Goal: Complete application form: Complete application form

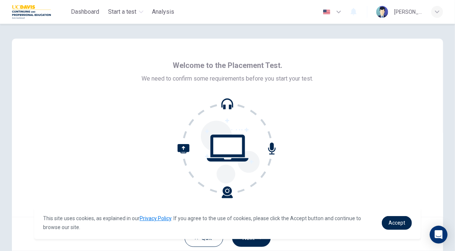
scroll to position [44, 0]
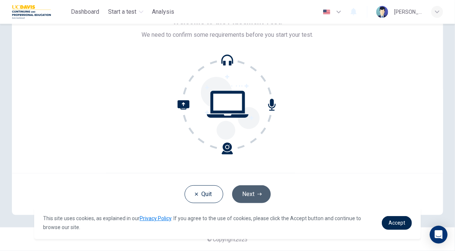
click at [249, 196] on button "Next" at bounding box center [251, 194] width 39 height 18
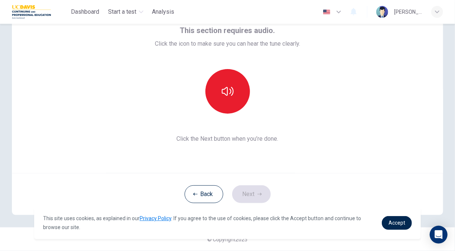
scroll to position [2, 0]
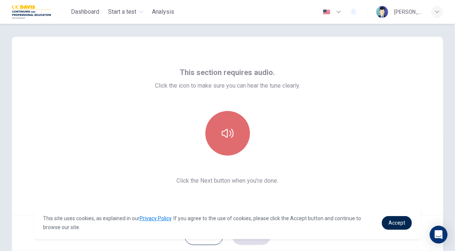
click at [234, 128] on button "button" at bounding box center [227, 133] width 45 height 45
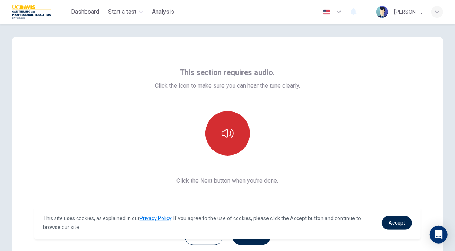
click at [234, 128] on button "button" at bounding box center [227, 133] width 45 height 45
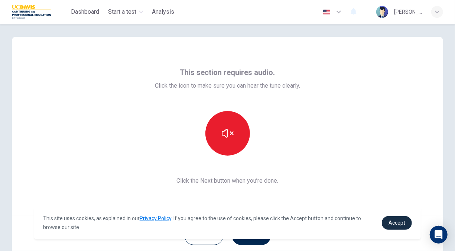
click at [397, 228] on link "Accept" at bounding box center [397, 223] width 30 height 14
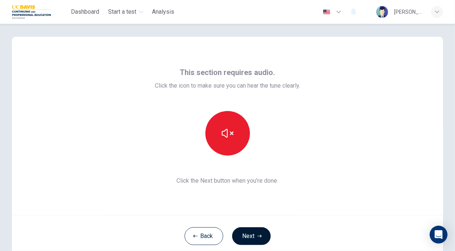
click at [240, 236] on button "Next" at bounding box center [251, 236] width 39 height 18
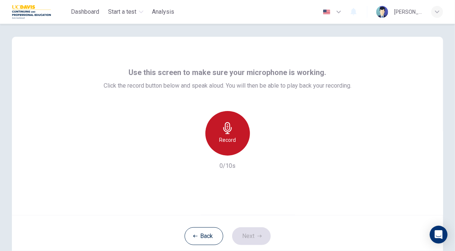
click at [242, 136] on div "Record" at bounding box center [227, 133] width 45 height 45
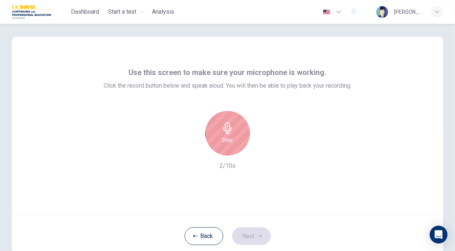
click at [242, 136] on div "Stop" at bounding box center [227, 133] width 45 height 45
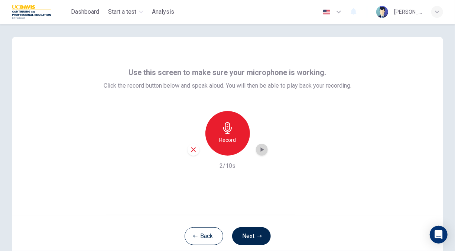
click at [262, 150] on icon "button" at bounding box center [261, 150] width 3 height 4
click at [249, 237] on button "Next" at bounding box center [251, 236] width 39 height 18
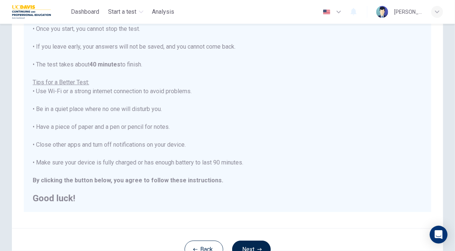
scroll to position [83, 0]
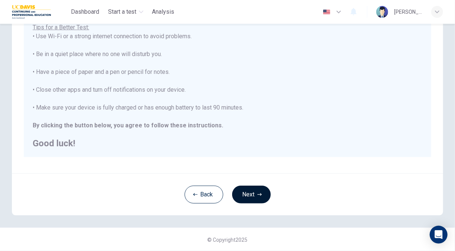
click at [242, 195] on button "Next" at bounding box center [251, 195] width 39 height 18
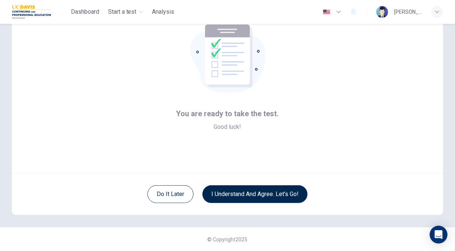
scroll to position [0, 0]
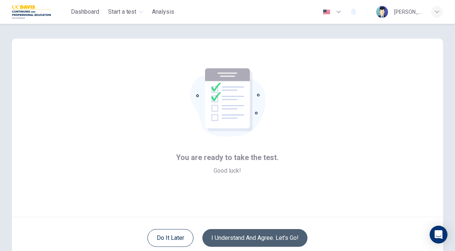
click at [246, 235] on button "I understand and agree. Let’s go!" at bounding box center [255, 238] width 105 height 18
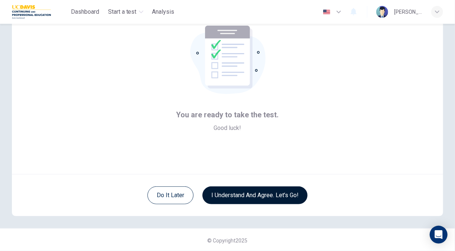
scroll to position [43, 0]
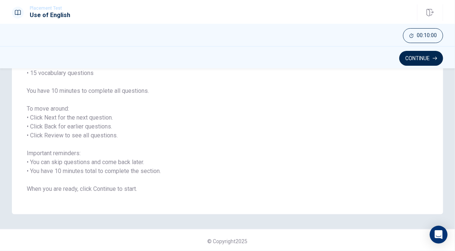
scroll to position [82, 0]
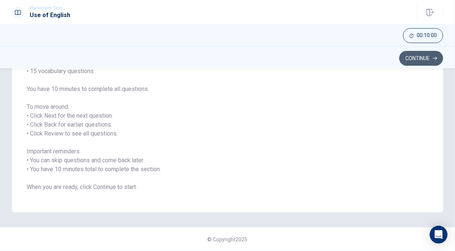
click at [417, 59] on button "Continue" at bounding box center [421, 58] width 44 height 15
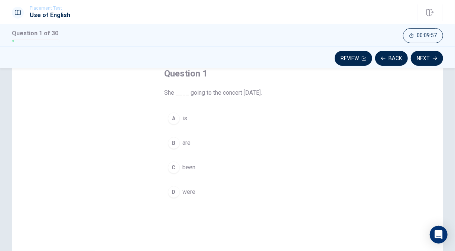
scroll to position [43, 0]
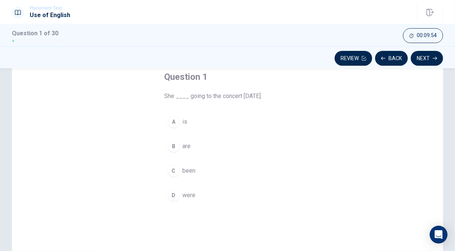
click at [173, 123] on div "A" at bounding box center [174, 122] width 12 height 12
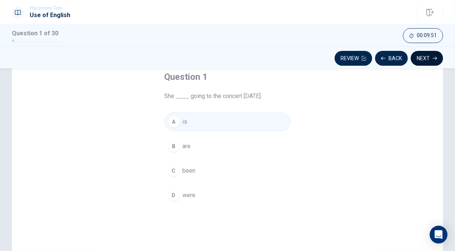
click at [437, 59] on icon "button" at bounding box center [435, 58] width 4 height 4
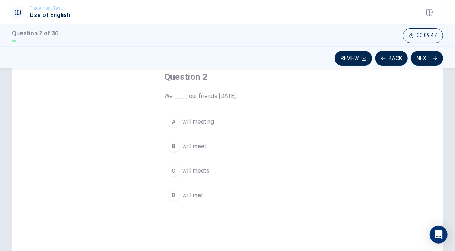
click at [174, 143] on div "B" at bounding box center [174, 146] width 12 height 12
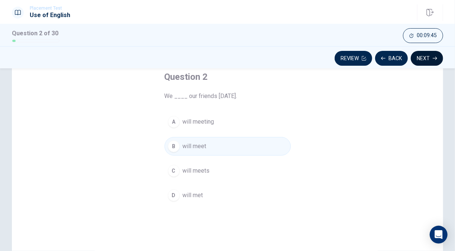
click at [418, 59] on button "Next" at bounding box center [427, 58] width 32 height 15
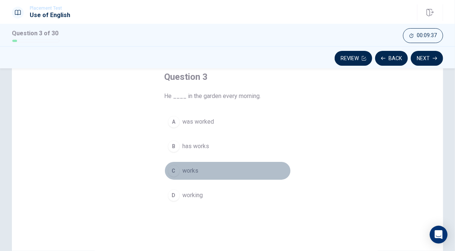
click at [172, 170] on div "C" at bounding box center [174, 171] width 12 height 12
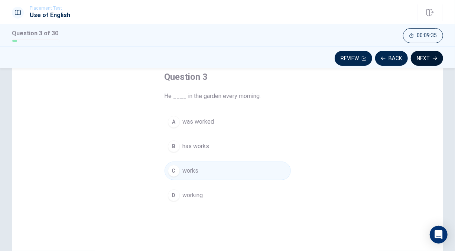
click at [420, 60] on button "Next" at bounding box center [427, 58] width 32 height 15
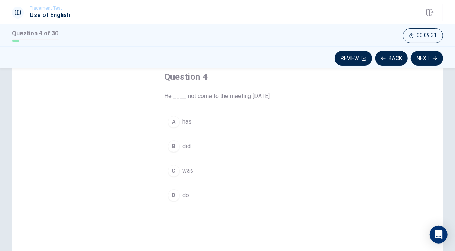
click at [174, 144] on div "B" at bounding box center [174, 146] width 12 height 12
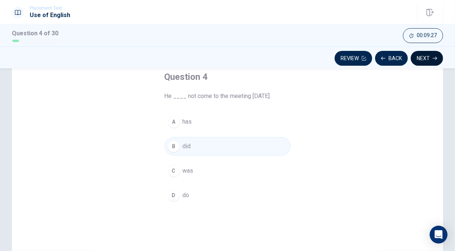
click at [426, 57] on button "Next" at bounding box center [427, 58] width 32 height 15
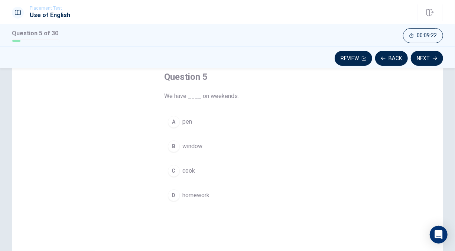
click at [174, 196] on div "D" at bounding box center [174, 195] width 12 height 12
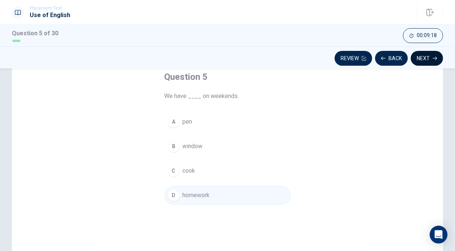
click at [425, 56] on button "Next" at bounding box center [427, 58] width 32 height 15
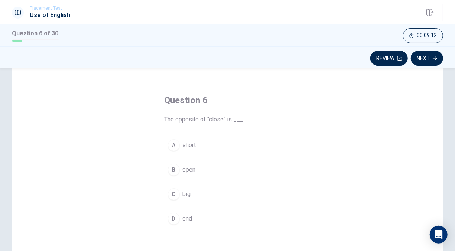
scroll to position [28, 0]
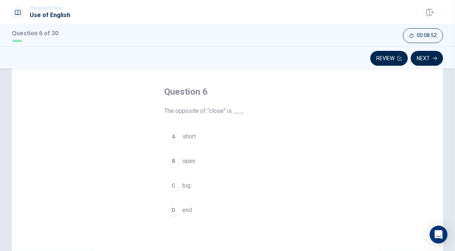
click at [173, 209] on div "D" at bounding box center [174, 210] width 12 height 12
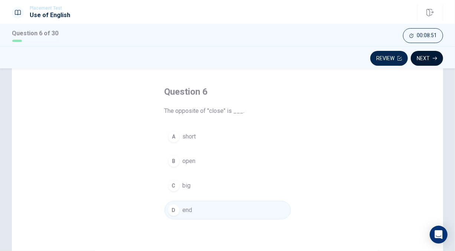
click at [431, 56] on button "Next" at bounding box center [427, 58] width 32 height 15
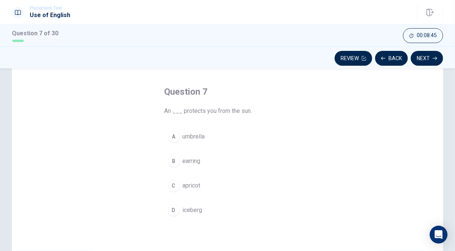
click at [194, 137] on span "umbrella" at bounding box center [194, 136] width 22 height 9
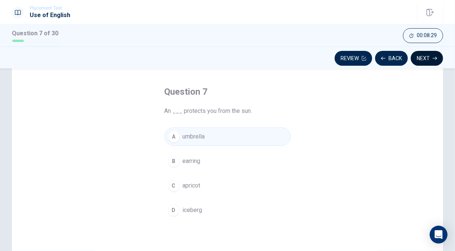
click at [423, 61] on button "Next" at bounding box center [427, 58] width 32 height 15
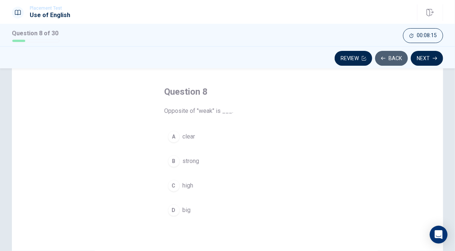
click at [399, 54] on button "Back" at bounding box center [391, 58] width 33 height 15
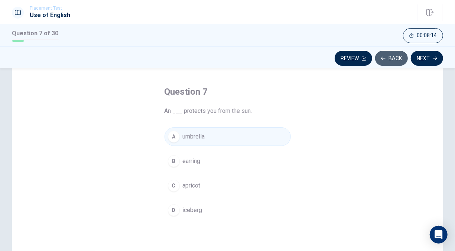
click at [399, 54] on button "Back" at bounding box center [391, 58] width 33 height 15
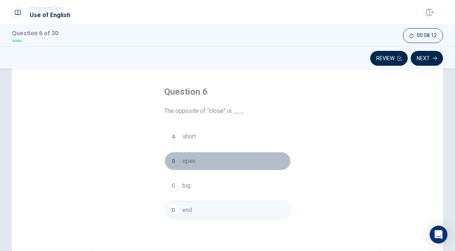
click at [216, 155] on button "B open" at bounding box center [228, 161] width 126 height 19
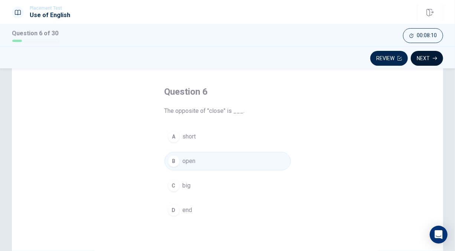
click at [425, 59] on button "Next" at bounding box center [427, 58] width 32 height 15
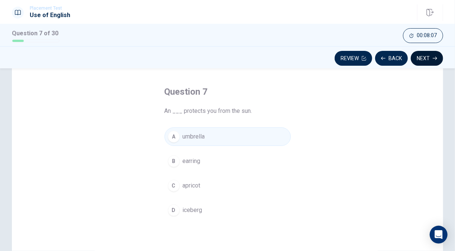
click at [424, 65] on button "Next" at bounding box center [427, 58] width 32 height 15
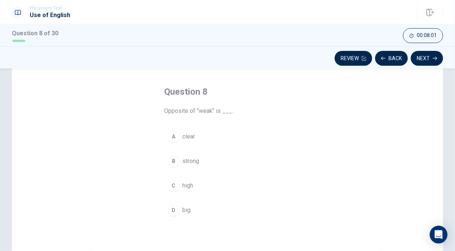
click at [198, 166] on button "B strong" at bounding box center [228, 161] width 126 height 19
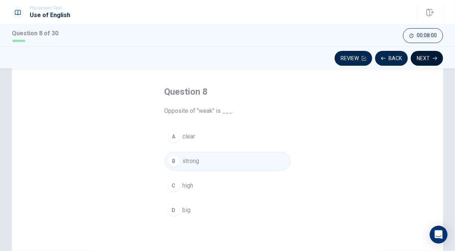
click at [432, 59] on button "Next" at bounding box center [427, 58] width 32 height 15
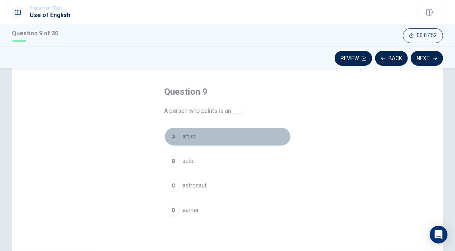
click at [185, 137] on span "artist" at bounding box center [189, 136] width 13 height 9
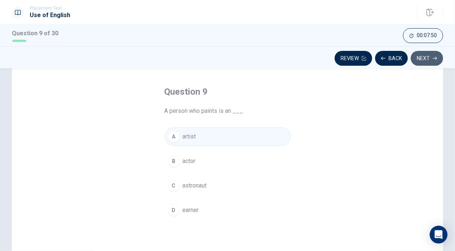
click at [427, 58] on button "Next" at bounding box center [427, 58] width 32 height 15
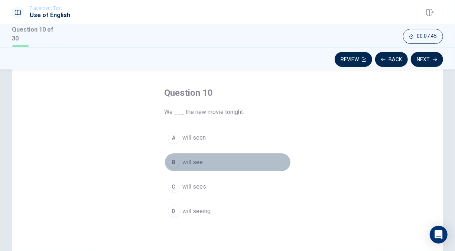
click at [196, 158] on span "will see" at bounding box center [193, 162] width 20 height 9
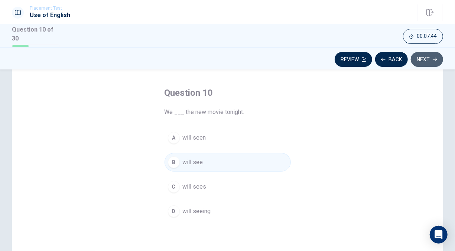
click at [431, 61] on button "Next" at bounding box center [427, 59] width 32 height 15
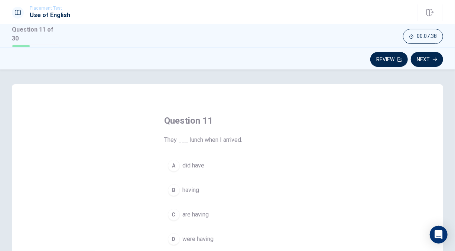
scroll to position [26, 0]
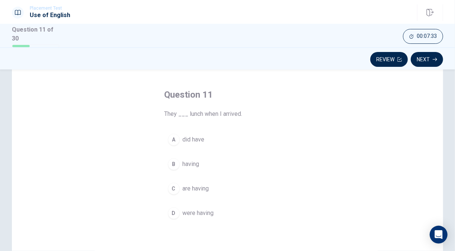
click at [193, 138] on span "did have" at bounding box center [194, 139] width 22 height 9
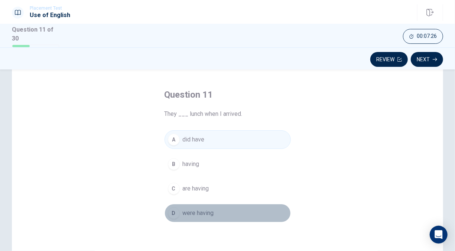
click at [196, 209] on span "were having" at bounding box center [198, 213] width 31 height 9
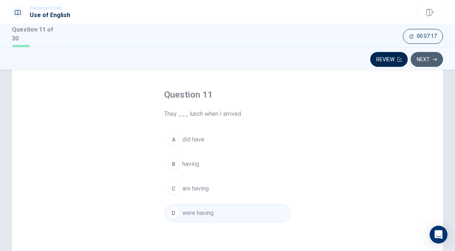
click at [434, 57] on icon "button" at bounding box center [435, 59] width 4 height 4
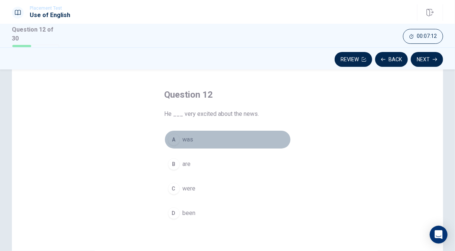
click at [183, 142] on span "was" at bounding box center [188, 139] width 11 height 9
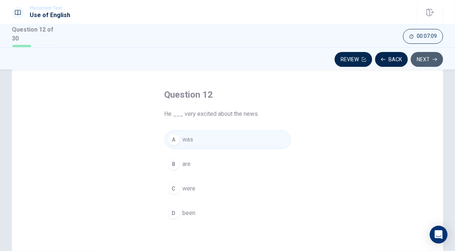
click at [434, 57] on icon "button" at bounding box center [435, 59] width 4 height 4
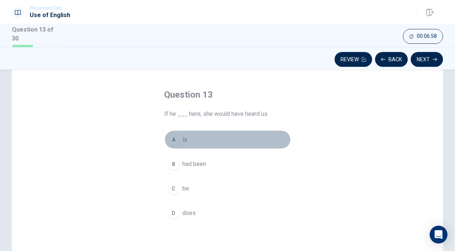
click at [178, 137] on button "A is" at bounding box center [228, 139] width 126 height 19
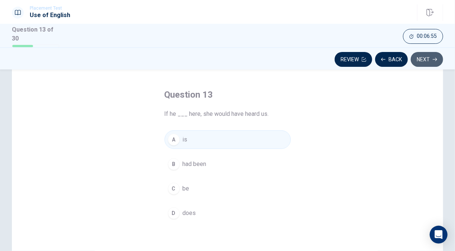
click at [430, 62] on button "Next" at bounding box center [427, 59] width 32 height 15
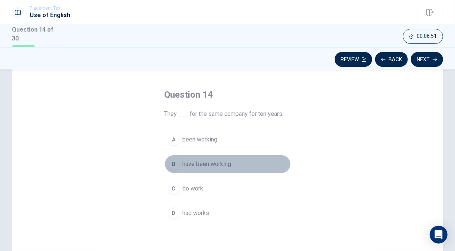
click at [202, 167] on span "have been working" at bounding box center [207, 164] width 49 height 9
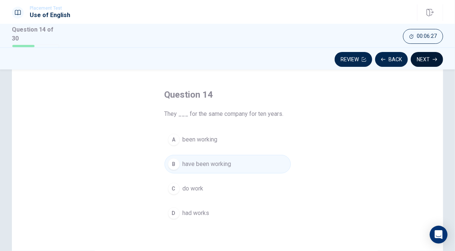
click at [427, 59] on button "Next" at bounding box center [427, 59] width 32 height 15
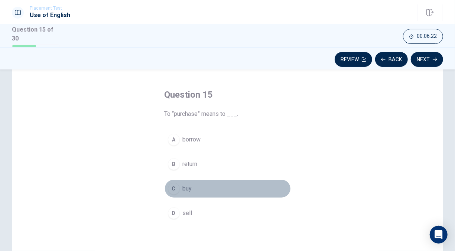
click at [186, 184] on span "buy" at bounding box center [187, 188] width 9 height 9
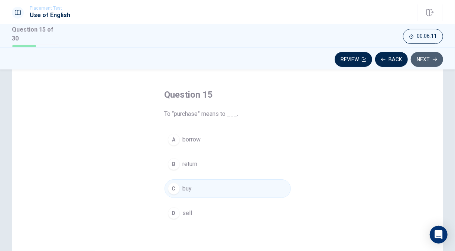
click at [437, 54] on button "Next" at bounding box center [427, 59] width 32 height 15
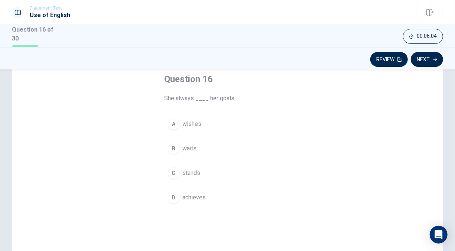
scroll to position [42, 0]
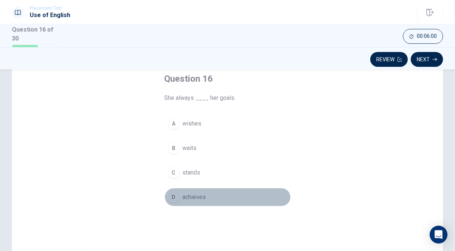
click at [186, 194] on span "achieves" at bounding box center [194, 197] width 23 height 9
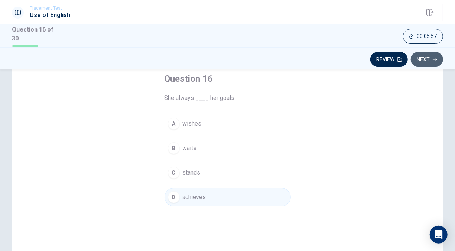
click at [425, 59] on button "Next" at bounding box center [427, 59] width 32 height 15
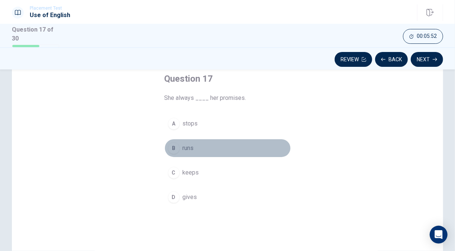
click at [187, 149] on span "runs" at bounding box center [188, 148] width 11 height 9
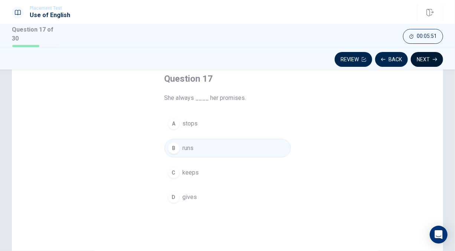
click at [419, 59] on button "Next" at bounding box center [427, 59] width 32 height 15
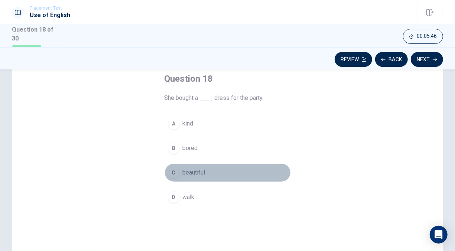
click at [195, 164] on button "C beautiful" at bounding box center [228, 172] width 126 height 19
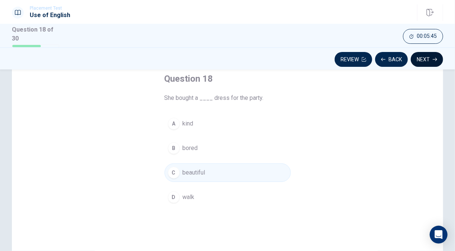
click at [419, 58] on button "Next" at bounding box center [427, 59] width 32 height 15
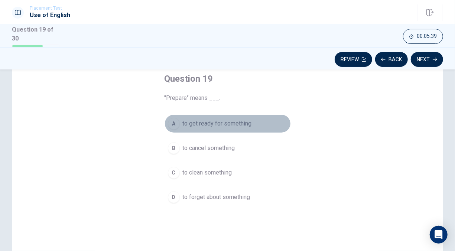
click at [219, 123] on span "to get ready for something" at bounding box center [217, 123] width 69 height 9
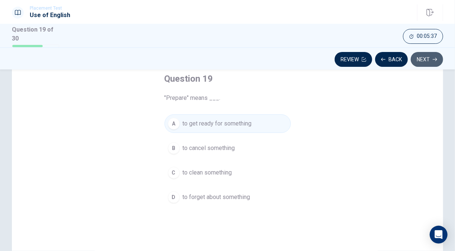
click at [431, 59] on button "Next" at bounding box center [427, 59] width 32 height 15
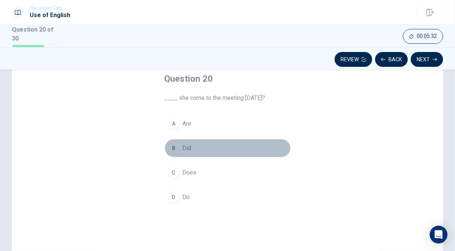
click at [183, 144] on span "Did" at bounding box center [187, 148] width 9 height 9
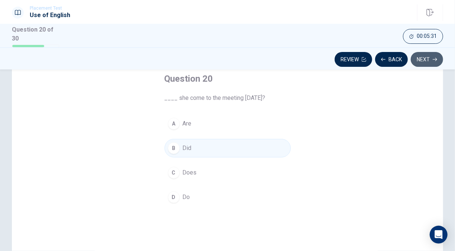
click at [425, 57] on button "Next" at bounding box center [427, 59] width 32 height 15
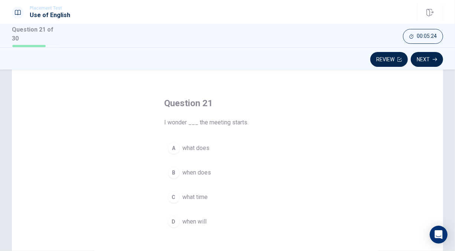
scroll to position [18, 0]
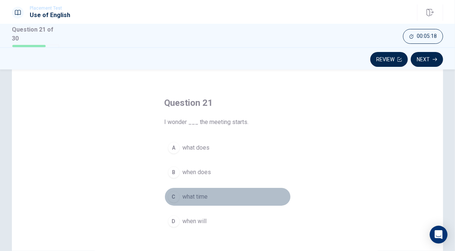
click at [191, 194] on span "what time" at bounding box center [195, 196] width 25 height 9
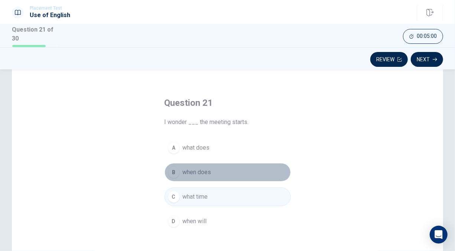
click at [198, 172] on span "when does" at bounding box center [197, 172] width 29 height 9
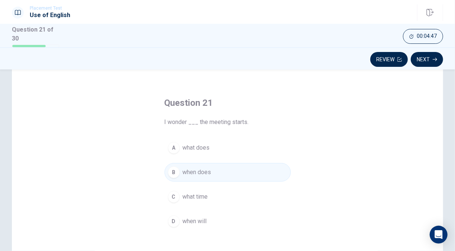
click at [197, 192] on span "what time" at bounding box center [195, 196] width 25 height 9
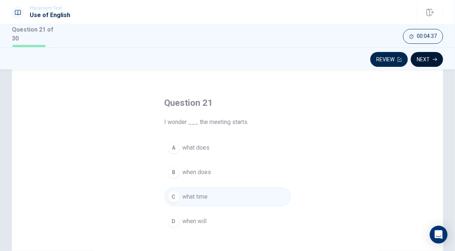
click at [426, 62] on button "Next" at bounding box center [427, 59] width 32 height 15
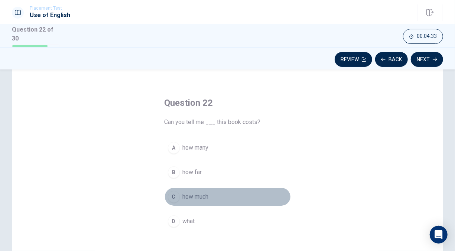
click at [204, 194] on span "how much" at bounding box center [196, 196] width 26 height 9
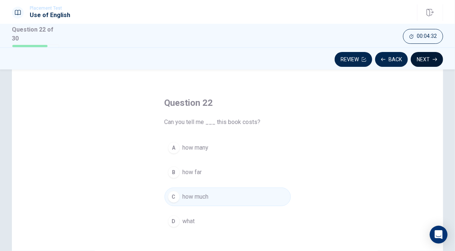
click at [418, 59] on button "Next" at bounding box center [427, 59] width 32 height 15
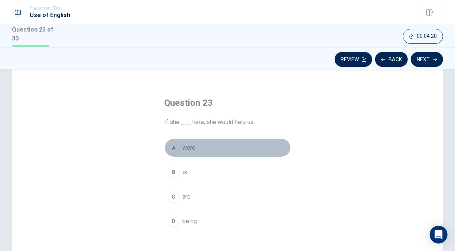
click at [174, 149] on div "A" at bounding box center [174, 148] width 12 height 12
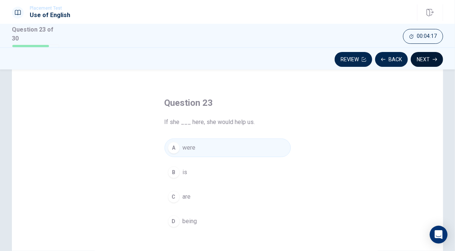
click at [425, 59] on button "Next" at bounding box center [427, 59] width 32 height 15
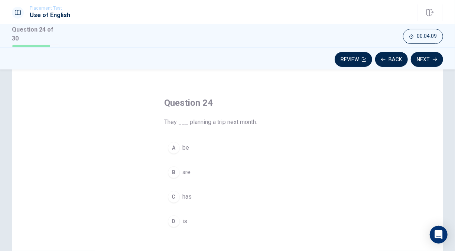
click at [183, 195] on span "has" at bounding box center [187, 196] width 9 height 9
click at [177, 212] on button "D is" at bounding box center [228, 221] width 126 height 19
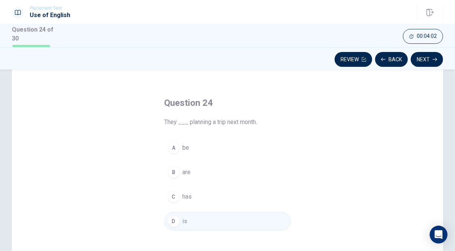
click at [188, 158] on div "A be B are C has D is" at bounding box center [228, 185] width 126 height 92
click at [183, 166] on button "B are" at bounding box center [228, 172] width 126 height 19
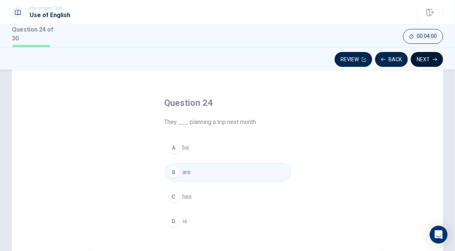
click at [431, 56] on button "Next" at bounding box center [427, 59] width 32 height 15
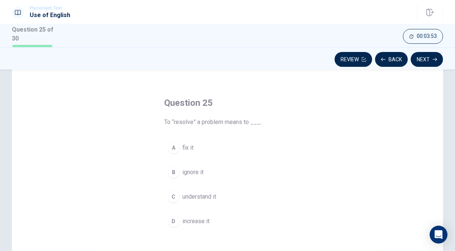
click at [187, 152] on button "A fix it" at bounding box center [228, 148] width 126 height 19
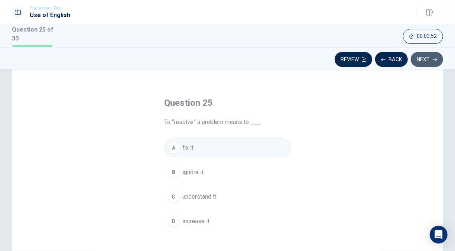
click at [418, 61] on button "Next" at bounding box center [427, 59] width 32 height 15
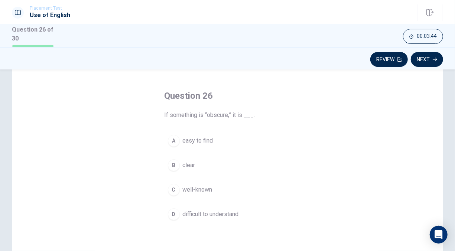
scroll to position [26, 0]
click at [205, 209] on span "difficult to understand" at bounding box center [211, 213] width 56 height 9
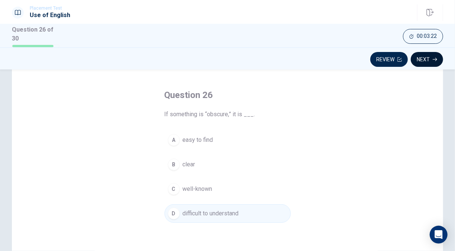
click at [435, 54] on button "Next" at bounding box center [427, 59] width 32 height 15
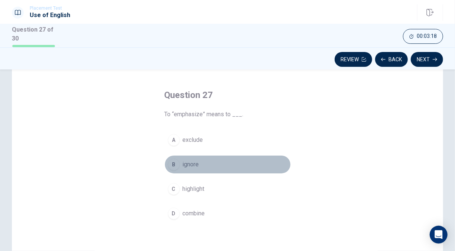
click at [194, 167] on button "B ignore" at bounding box center [228, 164] width 126 height 19
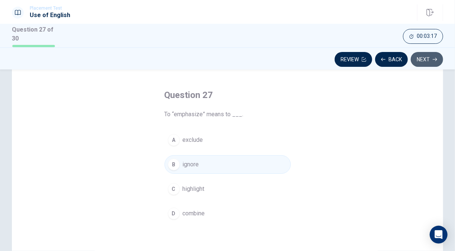
click at [432, 62] on button "Next" at bounding box center [427, 59] width 32 height 15
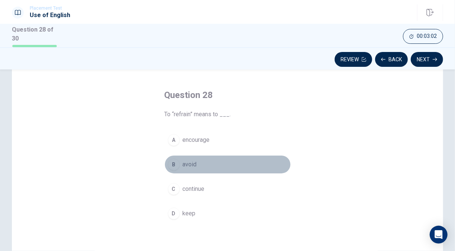
click at [191, 155] on button "B avoid" at bounding box center [228, 164] width 126 height 19
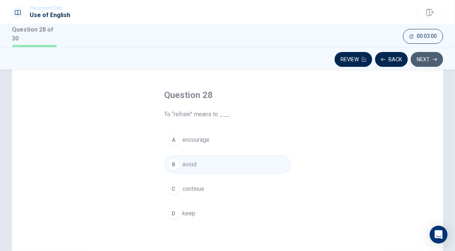
click at [420, 59] on button "Next" at bounding box center [427, 59] width 32 height 15
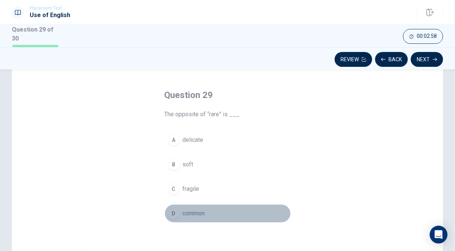
click at [201, 209] on span "common" at bounding box center [194, 213] width 22 height 9
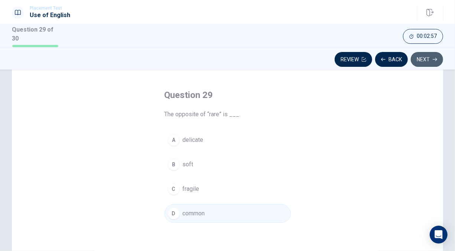
click at [433, 52] on button "Next" at bounding box center [427, 59] width 32 height 15
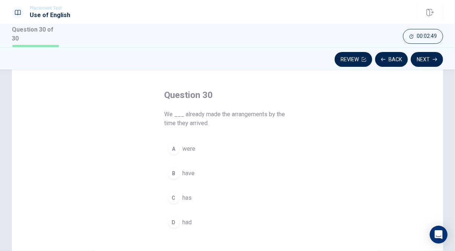
click at [183, 166] on button "B have" at bounding box center [228, 173] width 126 height 19
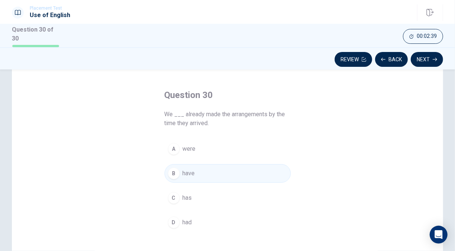
click at [203, 224] on button "D had" at bounding box center [228, 222] width 126 height 19
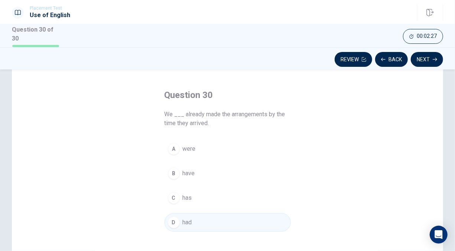
click at [439, 52] on div "Review Back Next" at bounding box center [227, 59] width 431 height 14
click at [438, 54] on button "Next" at bounding box center [427, 59] width 32 height 15
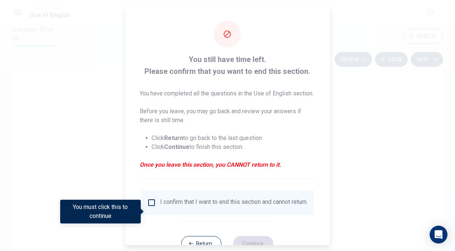
click at [149, 207] on input "You must click this to continue" at bounding box center [151, 202] width 9 height 9
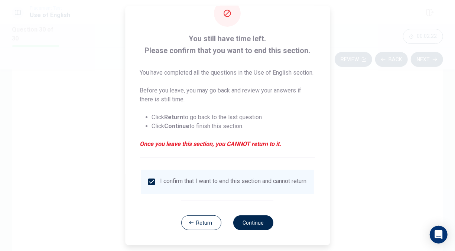
scroll to position [35, 0]
click at [261, 218] on button "Continue" at bounding box center [254, 223] width 40 height 15
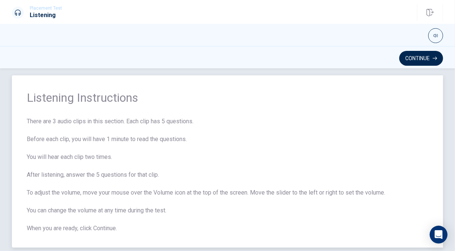
scroll to position [8, 0]
click at [429, 55] on button "Continue" at bounding box center [421, 58] width 44 height 15
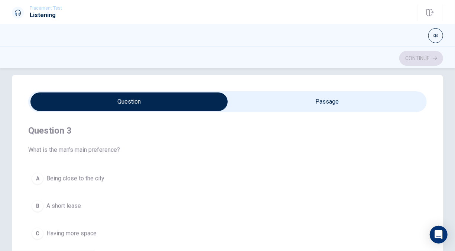
scroll to position [175, 0]
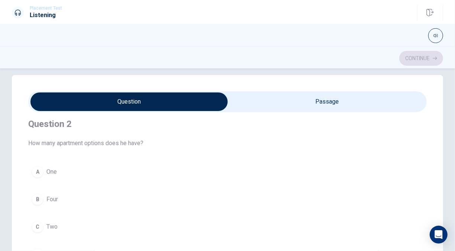
type input "4"
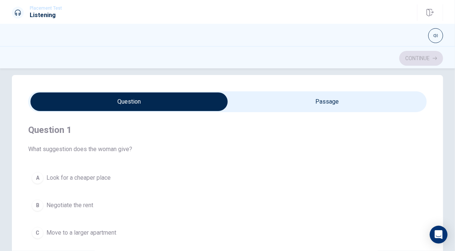
click at [317, 100] on input "checkbox" at bounding box center [129, 102] width 598 height 19
checkbox input "true"
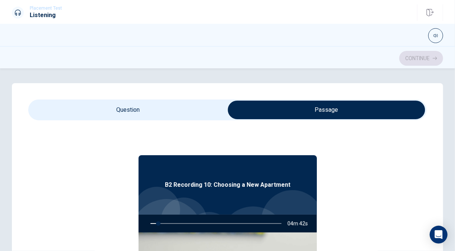
type input "6"
click at [193, 114] on input "checkbox" at bounding box center [326, 110] width 598 height 19
checkbox input "false"
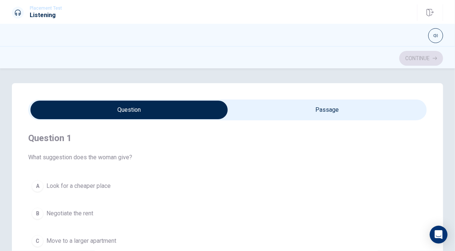
type input "21"
click at [260, 113] on input "checkbox" at bounding box center [129, 110] width 598 height 19
checkbox input "true"
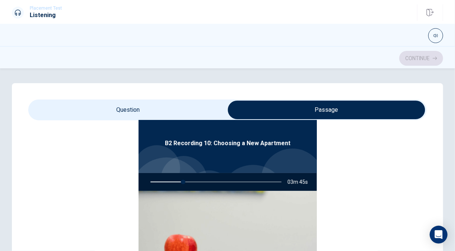
type input "25"
click at [162, 113] on input "checkbox" at bounding box center [326, 110] width 598 height 19
checkbox input "false"
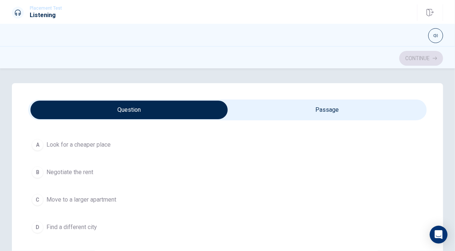
scroll to position [41, 0]
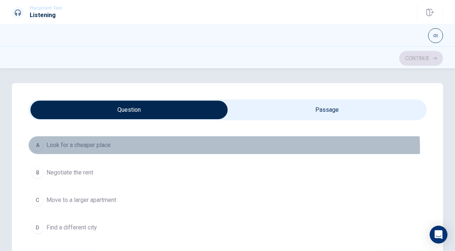
click at [98, 150] on button "A Look for a cheaper place" at bounding box center [227, 145] width 399 height 19
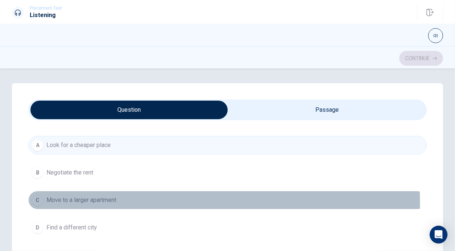
click at [95, 203] on span "Move to a larger apartment" at bounding box center [81, 200] width 70 height 9
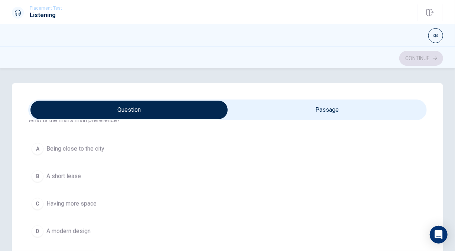
scroll to position [378, 0]
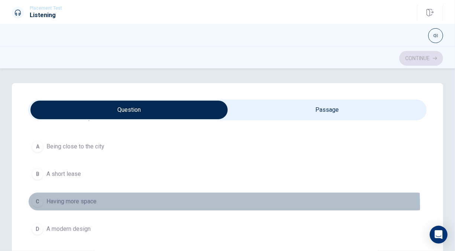
click at [79, 204] on button "C Having more space" at bounding box center [227, 201] width 399 height 19
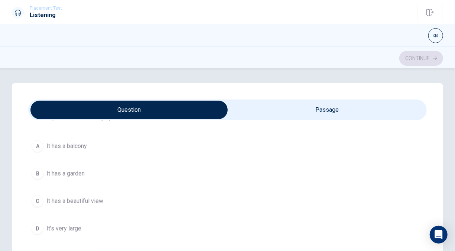
scroll to position [548, 0]
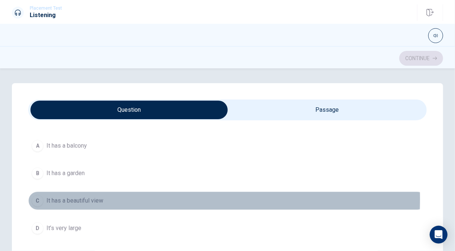
click at [92, 197] on span "It has a beautiful view" at bounding box center [74, 201] width 57 height 9
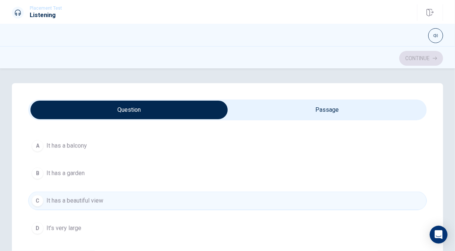
click at [74, 154] on div "A It has a balcony B It has a garden C It has a beautiful view D It’s very large" at bounding box center [227, 187] width 399 height 101
click at [73, 137] on button "A It has a balcony" at bounding box center [227, 146] width 399 height 19
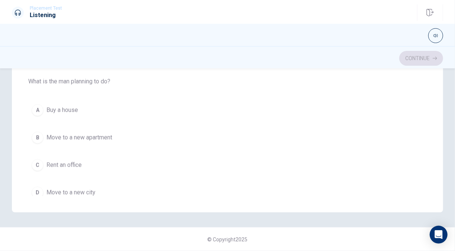
scroll to position [589, 0]
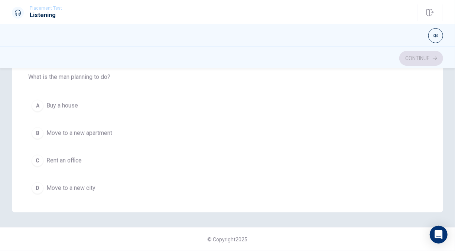
click at [86, 135] on button "B Move to a new apartment" at bounding box center [227, 133] width 399 height 19
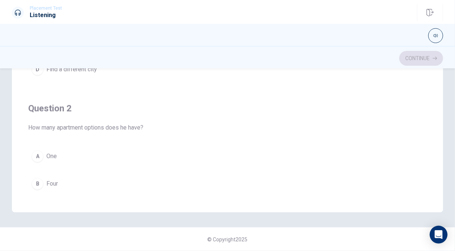
scroll to position [57, 0]
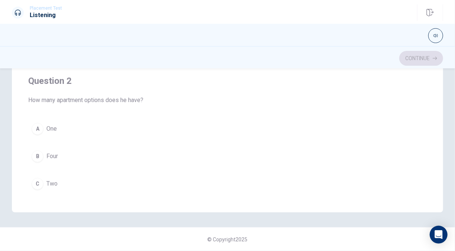
click at [104, 143] on div "A One B Four C Two D Three" at bounding box center [227, 170] width 399 height 101
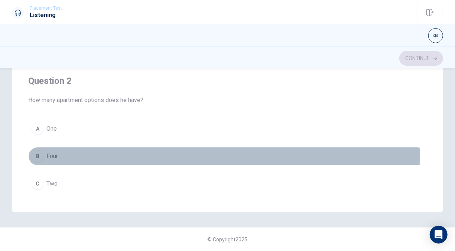
click at [104, 153] on button "B Four" at bounding box center [227, 156] width 399 height 19
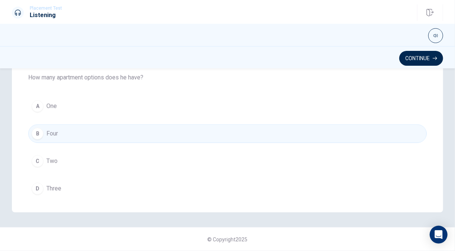
scroll to position [80, 0]
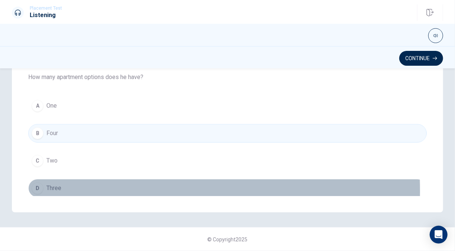
click at [72, 189] on button "D Three" at bounding box center [227, 188] width 399 height 19
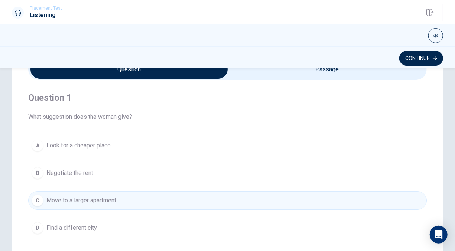
scroll to position [0, 0]
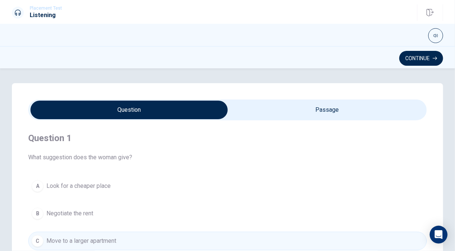
type input "71"
click at [255, 114] on input "checkbox" at bounding box center [129, 110] width 598 height 19
checkbox input "true"
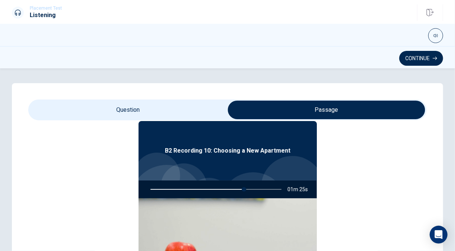
scroll to position [35, 0]
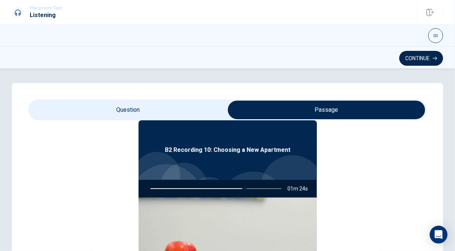
click at [210, 189] on div at bounding box center [215, 189] width 146 height 18
click at [364, 182] on div "B2 Recording 10: Choosing a New Apartment 01m 21s" at bounding box center [227, 228] width 399 height 287
type input "74"
click at [163, 108] on input "checkbox" at bounding box center [326, 110] width 598 height 19
checkbox input "false"
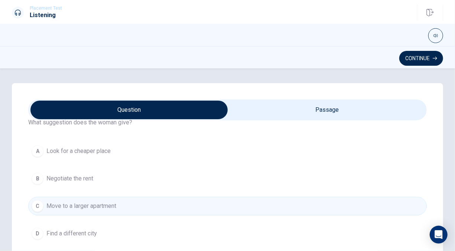
type input "80"
click at [286, 116] on input "checkbox" at bounding box center [129, 110] width 598 height 19
checkbox input "true"
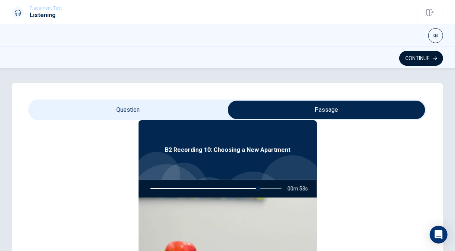
click at [427, 58] on button "Continue" at bounding box center [421, 58] width 44 height 15
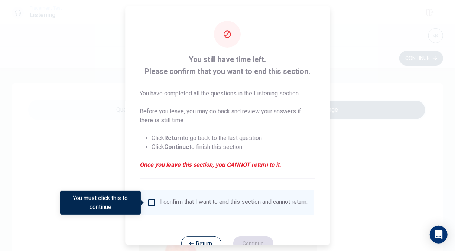
click at [185, 206] on div "I confirm that I want to end this section and cannot return." at bounding box center [235, 202] width 148 height 9
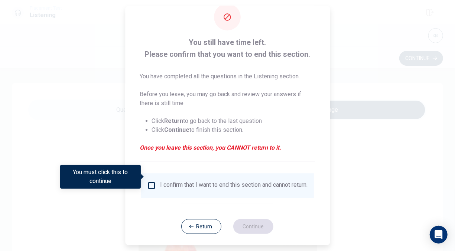
scroll to position [26, 0]
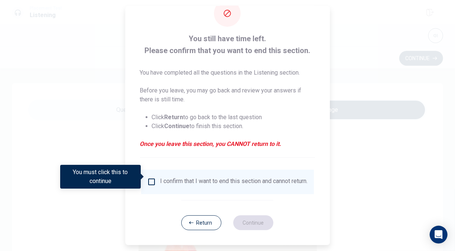
click at [151, 178] on input "You must click this to continue" at bounding box center [151, 182] width 9 height 9
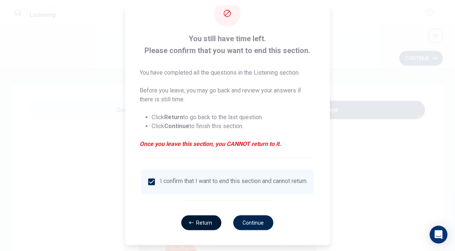
click at [201, 223] on button "Return" at bounding box center [202, 223] width 40 height 15
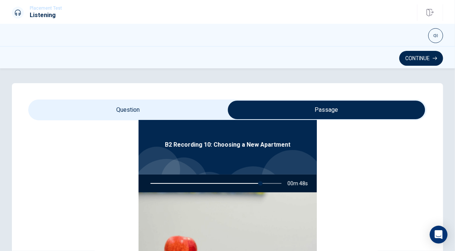
scroll to position [42, 0]
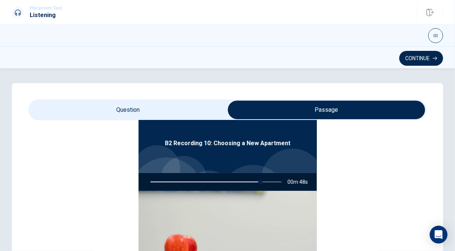
type input "84"
click at [154, 117] on input "checkbox" at bounding box center [326, 110] width 598 height 19
checkbox input "false"
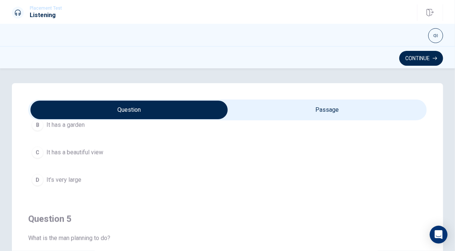
scroll to position [169, 0]
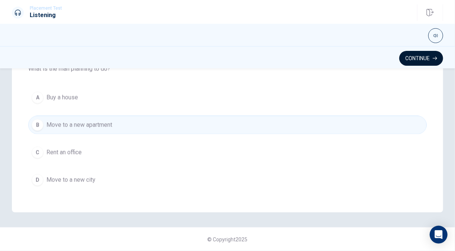
click at [433, 57] on icon "button" at bounding box center [435, 58] width 4 height 4
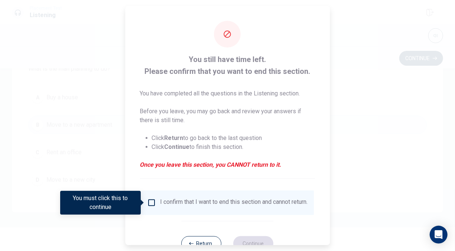
click at [171, 202] on div "I confirm that I want to end this section and cannot return." at bounding box center [235, 202] width 148 height 9
click at [151, 203] on input "You must click this to continue" at bounding box center [151, 202] width 9 height 9
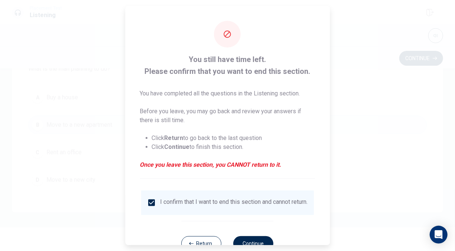
scroll to position [26, 0]
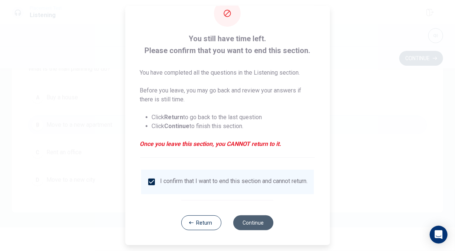
click at [244, 224] on button "Continue" at bounding box center [254, 223] width 40 height 15
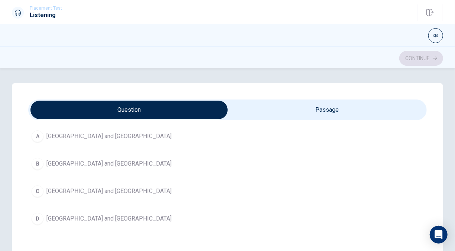
scroll to position [50, 0]
click at [82, 134] on span "[GEOGRAPHIC_DATA] and [GEOGRAPHIC_DATA]" at bounding box center [108, 136] width 125 height 9
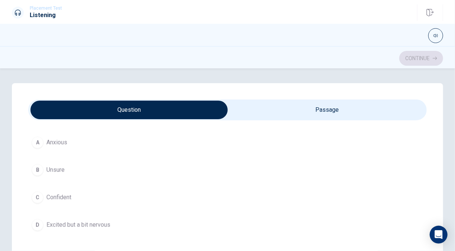
scroll to position [552, 0]
click at [101, 221] on span "Excited but a bit nervous" at bounding box center [78, 224] width 64 height 9
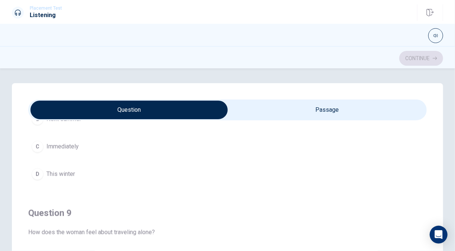
scroll to position [420, 0]
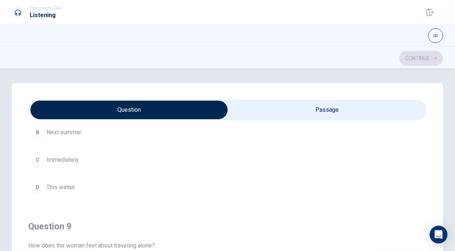
click at [74, 132] on span "Next summer" at bounding box center [63, 132] width 35 height 9
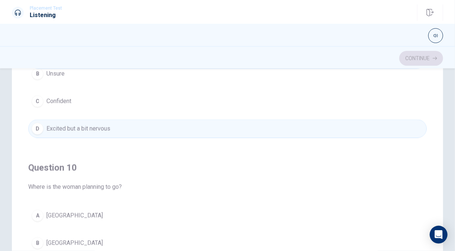
scroll to position [169, 0]
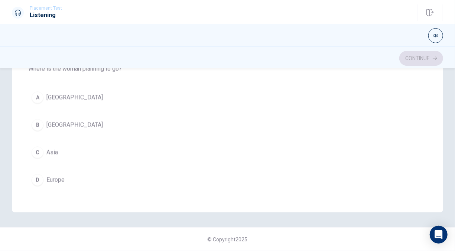
click at [56, 179] on span "Europe" at bounding box center [55, 180] width 18 height 9
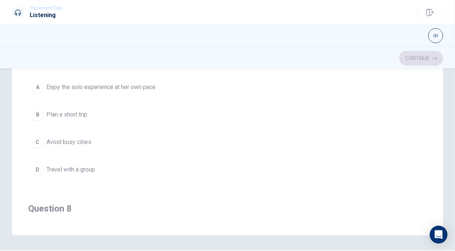
scroll to position [125, 0]
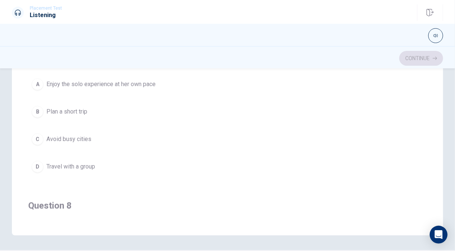
click at [84, 110] on span "Plan a short trip" at bounding box center [66, 111] width 41 height 9
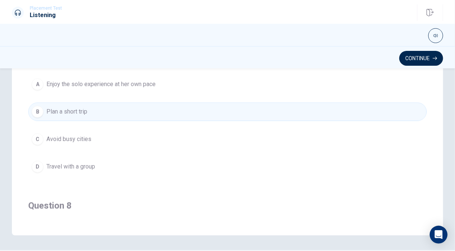
scroll to position [116, 0]
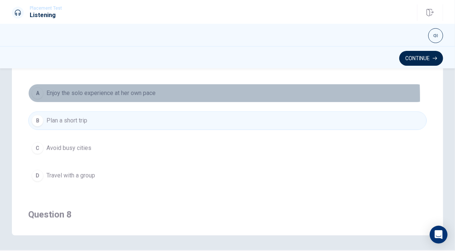
click at [108, 97] on button "A Enjoy the solo experience at her own pace" at bounding box center [227, 93] width 399 height 19
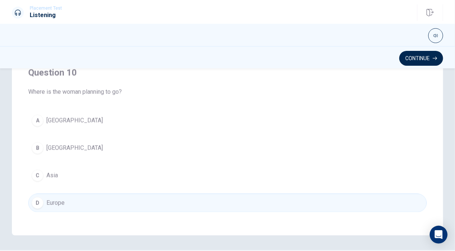
scroll to position [169, 0]
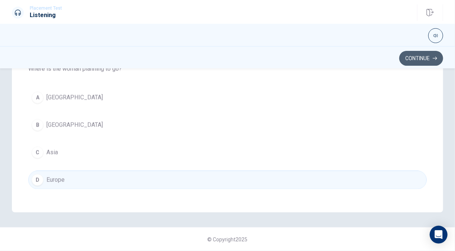
click at [419, 59] on button "Continue" at bounding box center [421, 58] width 44 height 15
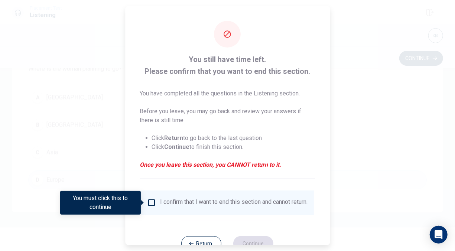
click at [153, 202] on input "You must click this to continue" at bounding box center [151, 202] width 9 height 9
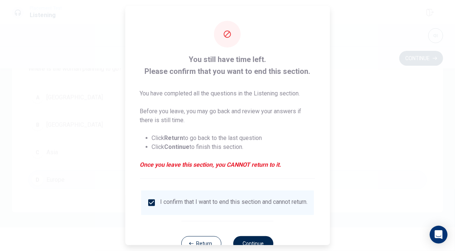
scroll to position [26, 0]
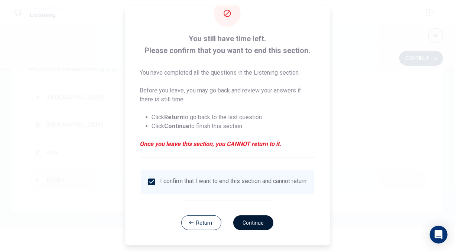
click at [249, 219] on button "Continue" at bounding box center [254, 223] width 40 height 15
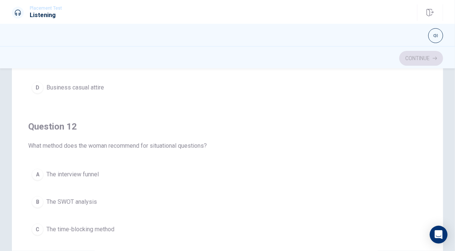
scroll to position [125, 0]
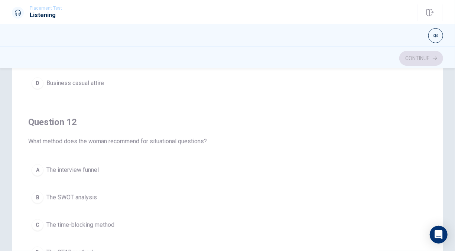
click at [98, 169] on span "The interview funnel" at bounding box center [72, 170] width 52 height 9
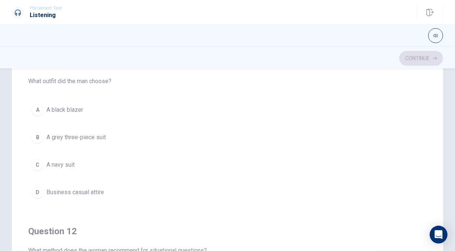
scroll to position [14, 0]
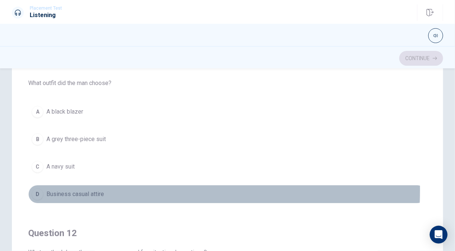
click at [93, 190] on span "Business casual attire" at bounding box center [75, 194] width 58 height 9
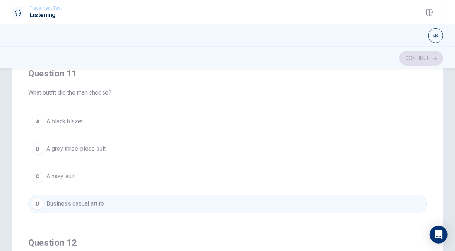
scroll to position [4, 0]
click at [72, 178] on span "A navy suit" at bounding box center [60, 176] width 28 height 9
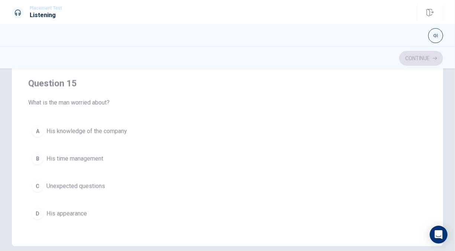
scroll to position [114, 0]
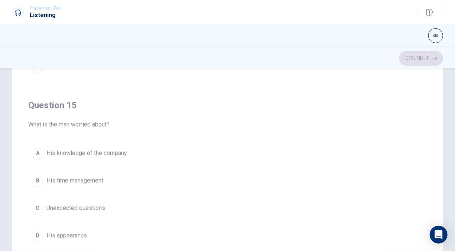
click at [111, 152] on span "His knowledge of the company" at bounding box center [86, 153] width 81 height 9
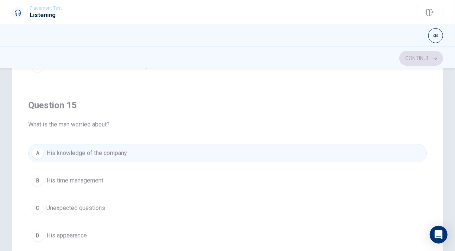
click at [71, 237] on button "D His appearance" at bounding box center [227, 236] width 399 height 19
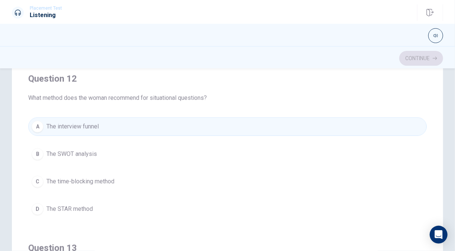
scroll to position [116, 0]
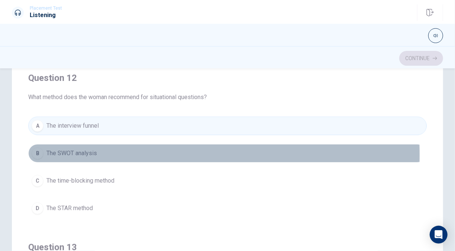
click at [91, 153] on span "The SWOT analysis" at bounding box center [71, 153] width 51 height 9
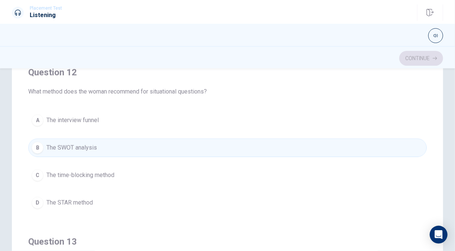
scroll to position [122, 0]
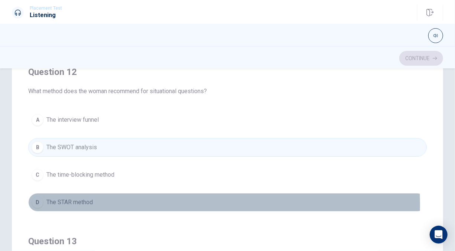
click at [90, 203] on span "The STAR method" at bounding box center [69, 202] width 46 height 9
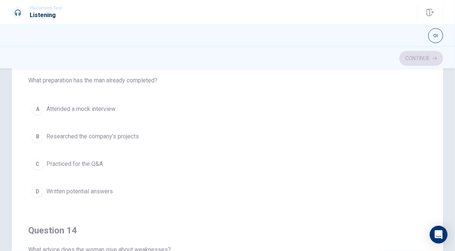
scroll to position [282, 0]
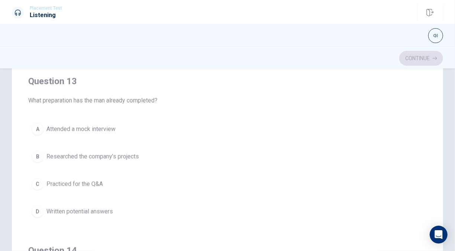
click at [82, 182] on span "Practiced for the Q&A" at bounding box center [74, 184] width 56 height 9
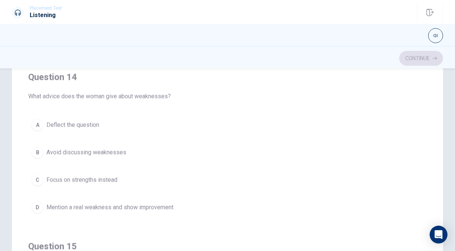
scroll to position [456, 0]
click at [87, 153] on span "Avoid discussing weaknesses" at bounding box center [86, 152] width 80 height 9
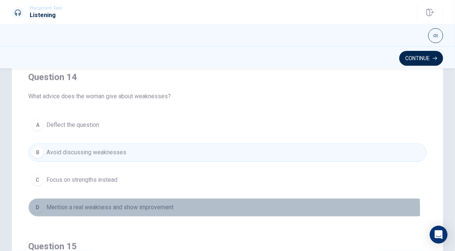
click at [77, 207] on span "Mention a real weakness and show improvement" at bounding box center [109, 207] width 127 height 9
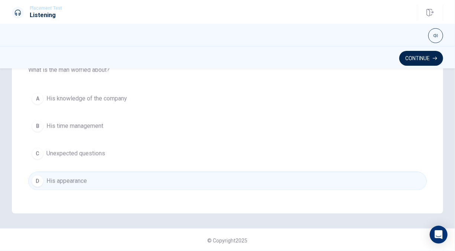
scroll to position [169, 0]
click at [422, 50] on div "Continue" at bounding box center [227, 57] width 455 height 22
click at [421, 54] on button "Continue" at bounding box center [421, 58] width 44 height 15
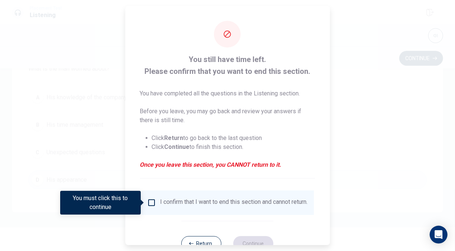
click at [153, 203] on input "You must click this to continue" at bounding box center [151, 202] width 9 height 9
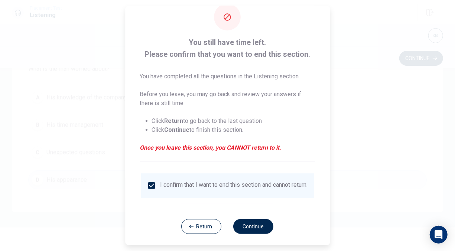
scroll to position [26, 0]
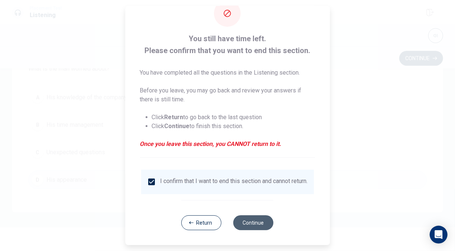
click at [250, 218] on button "Continue" at bounding box center [254, 223] width 40 height 15
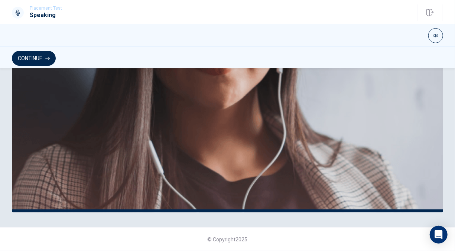
scroll to position [0, 0]
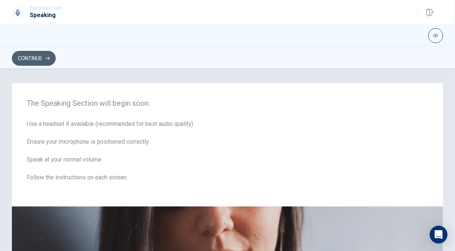
click at [34, 60] on button "Continue" at bounding box center [34, 58] width 44 height 15
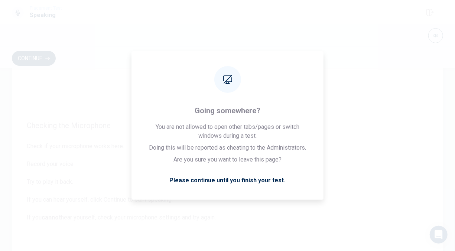
scroll to position [56, 0]
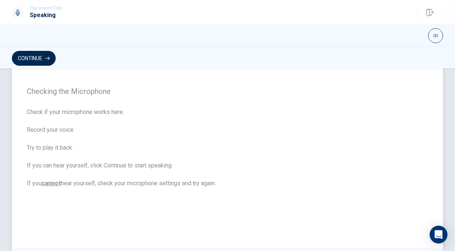
click at [84, 141] on span "Check if your microphone works here. Record your voice. Try to play it back. If…" at bounding box center [228, 148] width 402 height 80
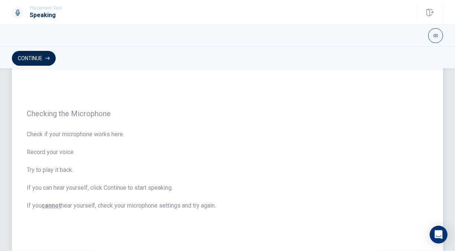
scroll to position [24, 0]
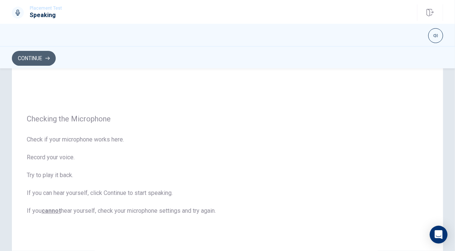
click at [40, 65] on button "Continue" at bounding box center [34, 58] width 44 height 15
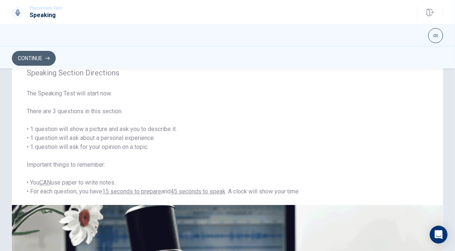
click at [54, 59] on button "Continue" at bounding box center [34, 58] width 44 height 15
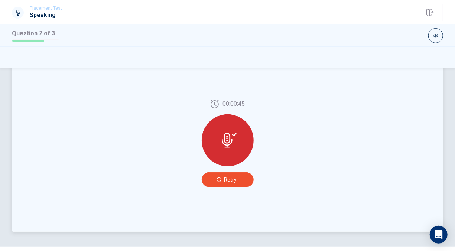
scroll to position [195, 0]
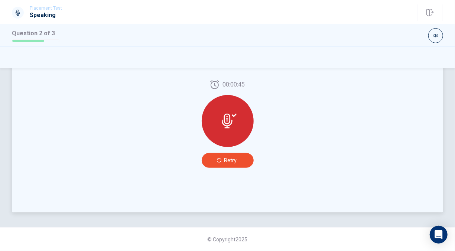
click at [229, 158] on span "Retry" at bounding box center [230, 161] width 13 height 6
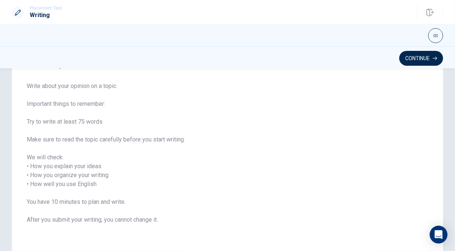
scroll to position [91, 0]
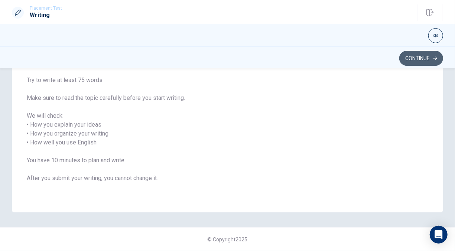
click at [414, 60] on button "Continue" at bounding box center [421, 58] width 44 height 15
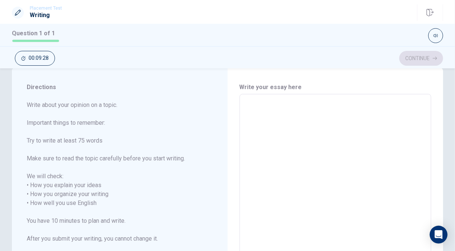
scroll to position [11, 0]
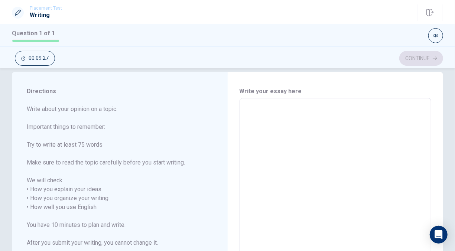
click at [252, 120] on textarea at bounding box center [336, 207] width 182 height 206
type textarea "M"
type textarea "x"
type textarea "My"
type textarea "x"
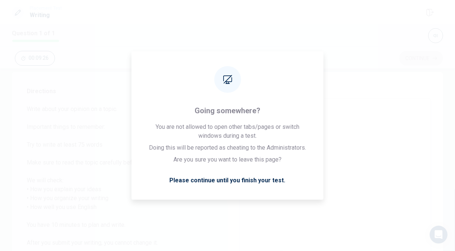
type textarea "My"
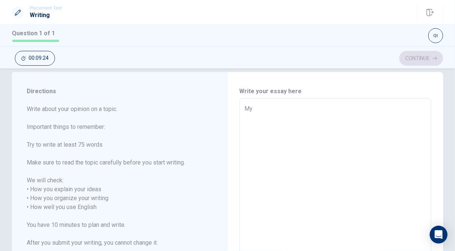
click at [353, 108] on textarea "My" at bounding box center [336, 207] width 182 height 206
type textarea "x"
type textarea "My ｍ"
type textarea "x"
type textarea "My め"
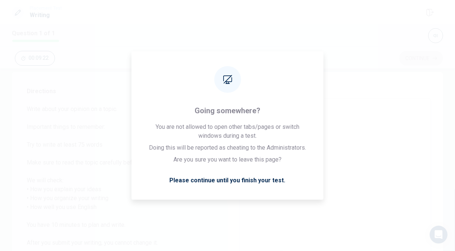
click at [370, 107] on textarea "My め" at bounding box center [336, 207] width 182 height 206
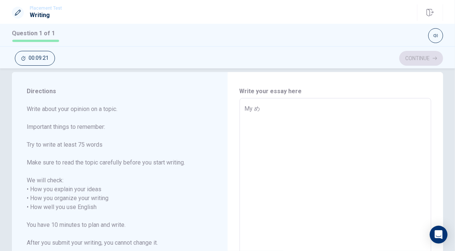
type textarea "x"
type textarea "My"
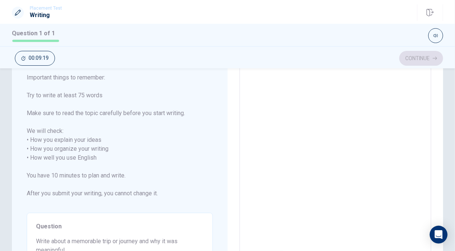
scroll to position [81, 0]
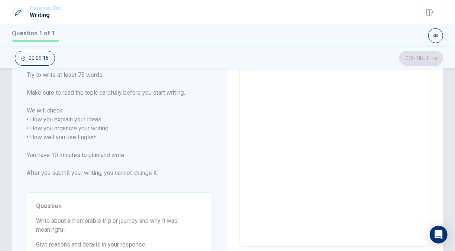
type textarea "x"
type textarea "My"
click at [71, 218] on span "Write about a memorable trip or journey and why it was meaningful." at bounding box center [120, 226] width 168 height 18
drag, startPoint x: 73, startPoint y: 220, endPoint x: 120, endPoint y: 220, distance: 46.8
click at [120, 220] on span "Write about a memorable trip or journey and why it was meaningful." at bounding box center [120, 226] width 168 height 18
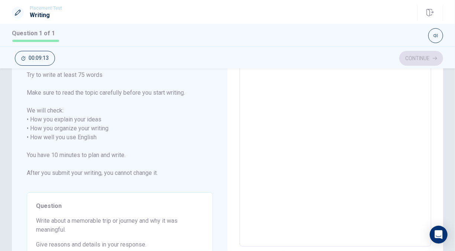
scroll to position [11, 0]
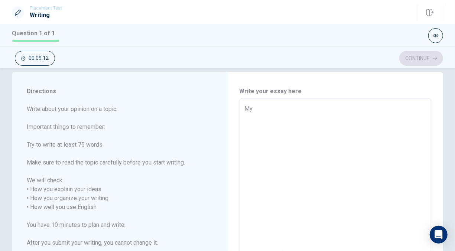
type textarea "x"
click at [266, 110] on textarea "My" at bounding box center [336, 207] width 182 height 206
type textarea "My m"
type textarea "x"
type textarea "My me"
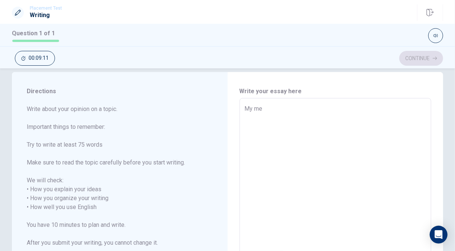
type textarea "x"
type textarea "My mem"
type textarea "x"
type textarea "My memo"
type textarea "x"
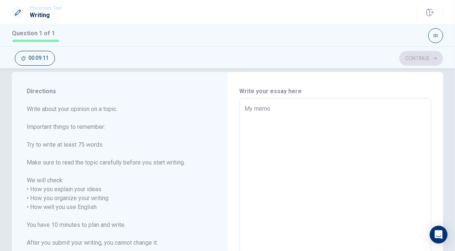
type textarea "My memor"
type textarea "x"
type textarea "My memorｂ"
type textarea "x"
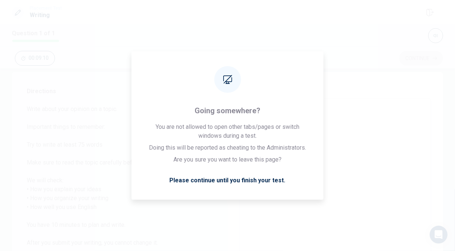
type textarea "My memorｂｌ"
type textarea "x"
type textarea "My memorｂぇ"
type textarea "x"
type textarea "My memorｂぇ"
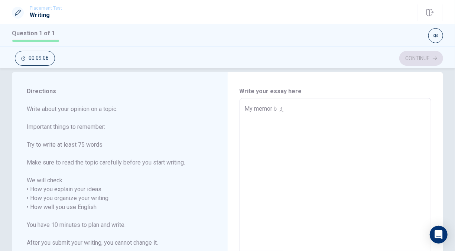
click at [376, 97] on div "Write your essay here My memorｂぇ x ​ Word count : 2" at bounding box center [336, 208] width 192 height 242
click at [285, 111] on textarea "My memorｂぇ" at bounding box center [336, 207] width 182 height 206
type textarea "x"
type textarea "My memorｂ"
type textarea "x"
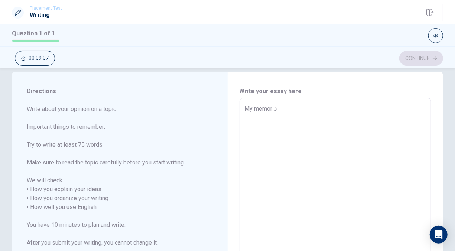
type textarea "My memor"
type textarea "x"
type textarea "My memo"
type textarea "x"
type textarea "My memor"
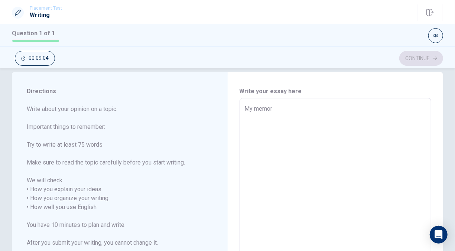
type textarea "x"
type textarea "My memora"
type textarea "x"
type textarea "My memorab"
type textarea "x"
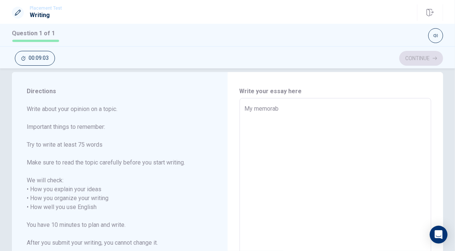
type textarea "My memorabl"
type textarea "x"
type textarea "My memorable"
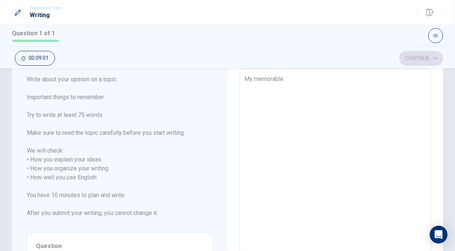
type textarea "x"
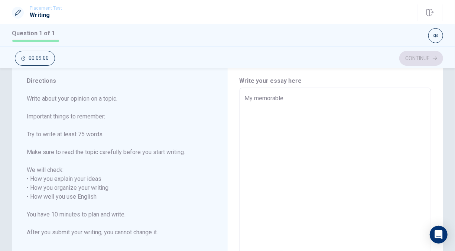
type textarea "My memorable"
type textarea "x"
type textarea "My memorable t"
type textarea "x"
type textarea "My memorable tr"
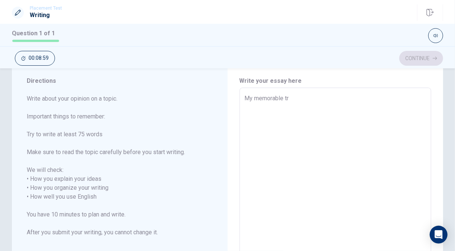
type textarea "x"
type textarea "My memorable tri"
type textarea "x"
type textarea "My memorable trip"
type textarea "x"
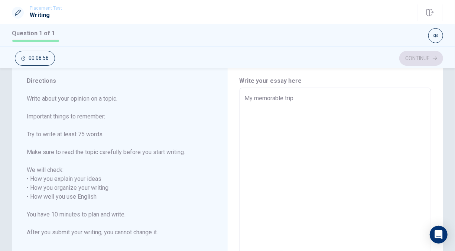
type textarea "My memorable trip"
type textarea "x"
type textarea "My memorable trip i"
type textarea "x"
type textarea "My memorable trip is"
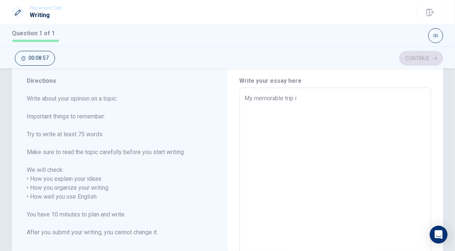
type textarea "x"
type textarea "My memorable trip is"
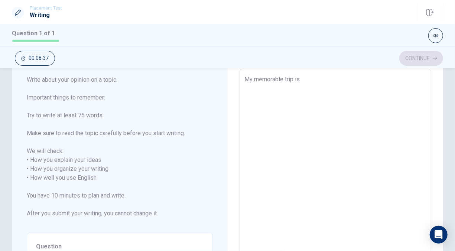
scroll to position [24, 0]
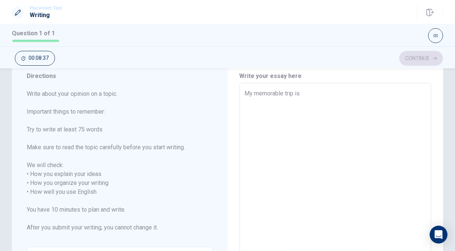
type textarea "x"
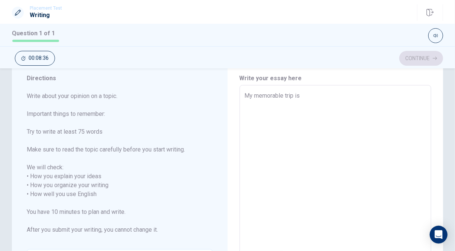
type textarea "My memorable trip is g"
type textarea "x"
type textarea "My memorable trip is gr"
type textarea "x"
type textarea "My memorable trip is gra"
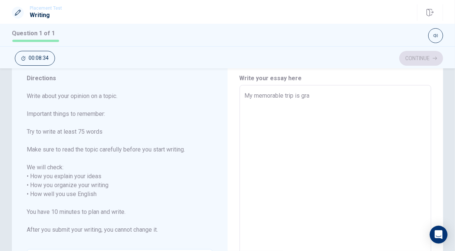
type textarea "x"
type textarea "My memorable trip is grad"
type textarea "x"
type textarea "My memorable trip is gradu"
type textarea "x"
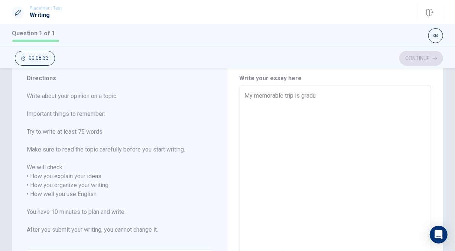
type textarea "My memorable trip is gradua"
type textarea "x"
type textarea "My memorable trip is graduat"
type textarea "x"
type textarea "My memorable trip is graduati"
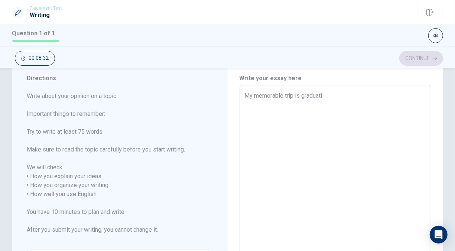
type textarea "x"
type textarea "My memorable trip is graduatio"
type textarea "x"
type textarea "My memorable trip is graduation"
type textarea "x"
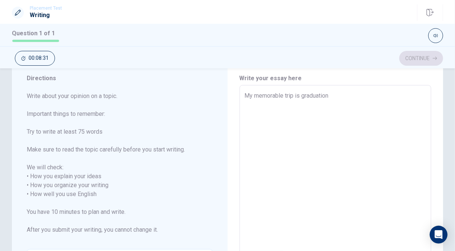
type textarea "My memorable trip is graduation"
type textarea "x"
type textarea "My memorable trip is graduation t"
type textarea "x"
type textarea "My memorable trip is graduation tr"
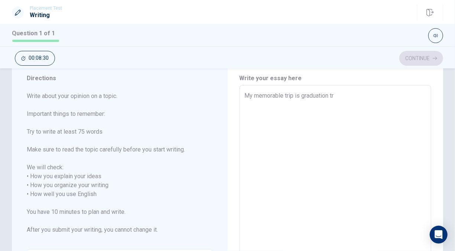
type textarea "x"
type textarea "My memorable trip is graduation tri"
type textarea "x"
type textarea "My memorable trip is graduation trip"
type textarea "x"
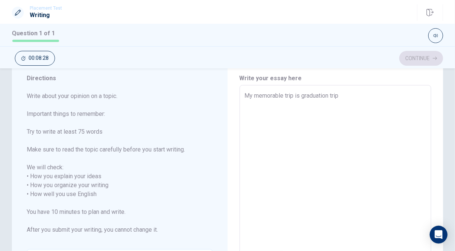
type textarea "My memorable trip is graduation trip"
type textarea "x"
type textarea "My memorable trip is graduation trip w"
type textarea "x"
type textarea "My memorable trip is graduation trip wi"
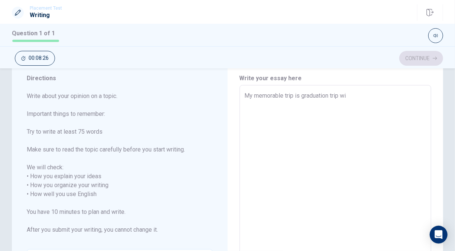
type textarea "x"
type textarea "My memorable trip is graduation trip wit"
type textarea "x"
type textarea "My memorable trip is graduation trip with"
type textarea "x"
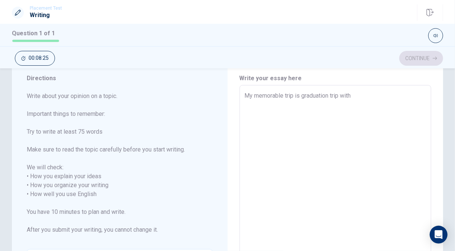
type textarea "My memorable trip is graduation trip with"
type textarea "x"
type textarea "My memorable trip is graduation trip with h"
type textarea "x"
type textarea "My memorable trip is graduation trip with hi"
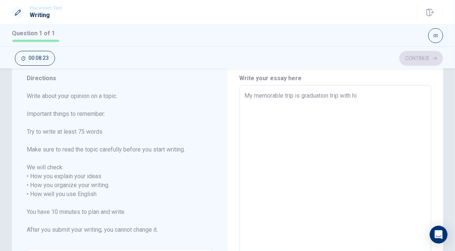
type textarea "x"
type textarea "My memorable trip is graduation trip with hig"
type textarea "x"
type textarea "My memorable trip is graduation trip with high"
type textarea "x"
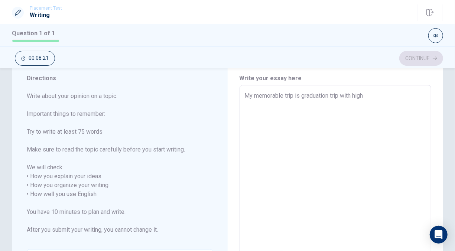
type textarea "My memorable trip is graduation trip with high"
type textarea "x"
type textarea "My memorable trip is graduation trip with high s"
type textarea "x"
type textarea "My memorable trip is graduation trip with high sc"
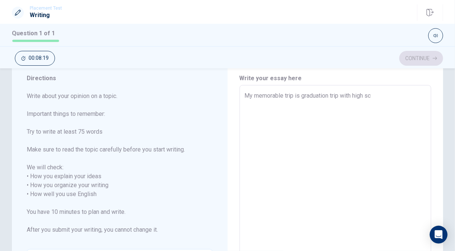
type textarea "x"
type textarea "My memorable trip is graduation trip with high sco"
type textarea "x"
type textarea "My memorable trip is graduation trip with high scoo"
type textarea "x"
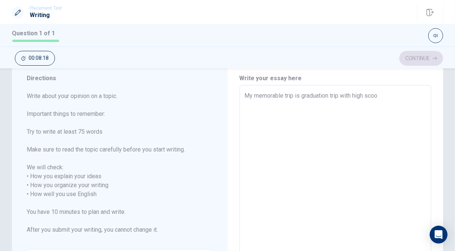
type textarea "My memorable trip is graduation trip with high sco"
type textarea "x"
type textarea "My memorable trip is graduation trip with high sc"
type textarea "x"
type textarea "My memorable trip is graduation trip with high sch"
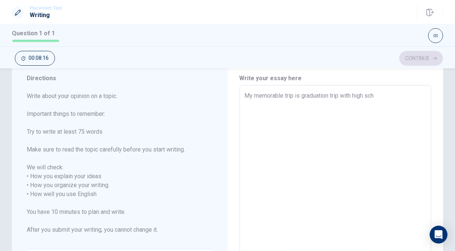
type textarea "x"
type textarea "My memorable trip is graduation trip with high scho"
type textarea "x"
type textarea "My memorable trip is graduation trip with high schoo"
type textarea "x"
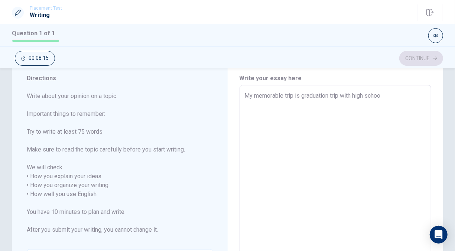
type textarea "My memorable trip is graduation trip with high school"
type textarea "x"
type textarea "My memorable trip is graduation trip with high school"
type textarea "x"
type textarea "My memorable trip is graduation trip with high school f"
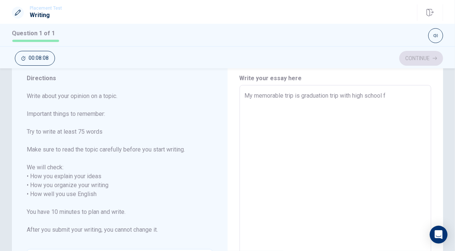
type textarea "x"
type textarea "My memorable trip is graduation trip with high school fr"
type textarea "x"
type textarea "My memorable trip is graduation trip with high school fri"
type textarea "x"
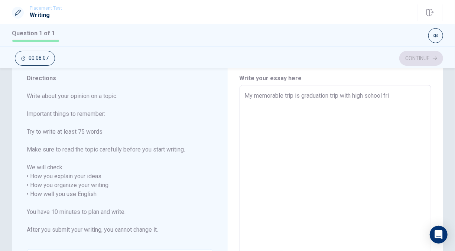
type textarea "My memorable trip is graduation trip with high school frie"
type textarea "x"
type textarea "My memorable trip is graduation trip with high school frien"
type textarea "x"
type textarea "My memorable trip is graduation trip with high school friend"
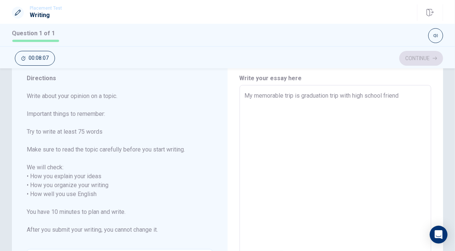
type textarea "x"
type textarea "My memorable trip is graduation trip with high school friend."
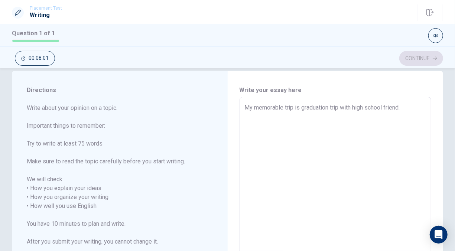
scroll to position [12, 0]
type textarea "x"
type textarea "My memorable trip is graduation trip with high school friend."
type textarea "x"
type textarea "My memorable trip is graduation trip with high school friend. B"
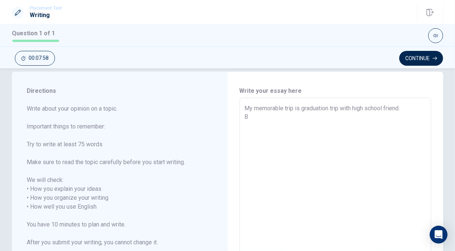
type textarea "x"
type textarea "My memorable trip is graduation trip with high school friend. Be"
type textarea "x"
type textarea "My memorable trip is graduation trip with high school friend. Bec"
type textarea "x"
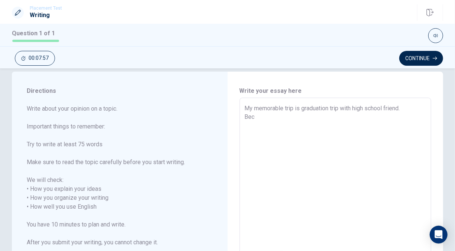
type textarea "My memorable trip is graduation trip with high school friend. Beco"
type textarea "x"
type textarea "My memorable trip is graduation trip with high school friend. Becou"
type textarea "x"
type textarea "My memorable trip is graduation trip with high school friend. Becous"
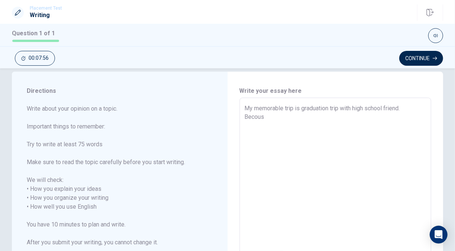
type textarea "x"
type textarea "My memorable trip is graduation trip with high school friend. Becouse"
type textarea "x"
type textarea "My memorable trip is graduation trip with high school friend. Becouse"
type textarea "x"
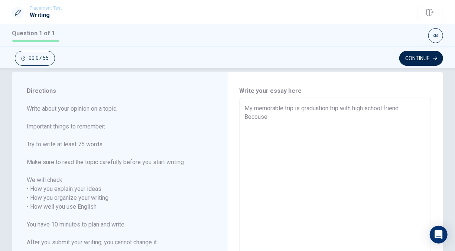
type textarea "My memorable trip is graduation trip with high school friend. Becouse"
type textarea "x"
type textarea "My memorable trip is graduation trip with high school friend. Becous"
type textarea "x"
type textarea "My memorable trip is graduation trip with high school friend. Becou"
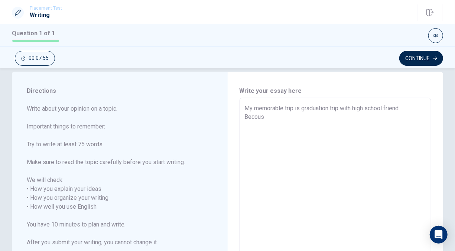
type textarea "x"
type textarea "My memorable trip is graduation trip with high school friend. Beco"
type textarea "x"
type textarea "My memorable trip is graduation trip with high school friend. Bec"
type textarea "x"
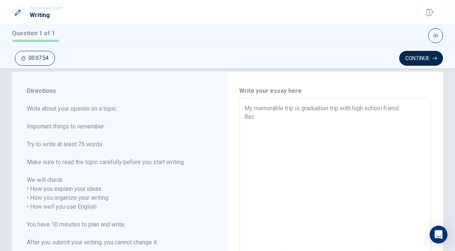
type textarea "My memorable trip is graduation trip with high school friend. Be"
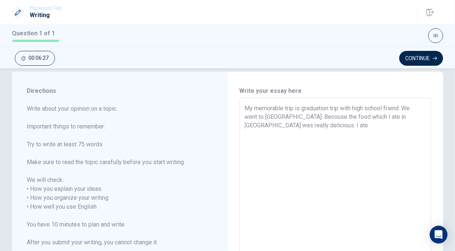
click at [285, 124] on textarea "My memorable trip is graduation trip with high school friend. We went to [GEOGR…" at bounding box center [336, 207] width 182 height 206
drag, startPoint x: 246, startPoint y: 108, endPoint x: 303, endPoint y: 125, distance: 59.7
click at [303, 125] on textarea "My memorable trip is graduation trip with high school friend. We went to [GEOGR…" at bounding box center [336, 207] width 182 height 206
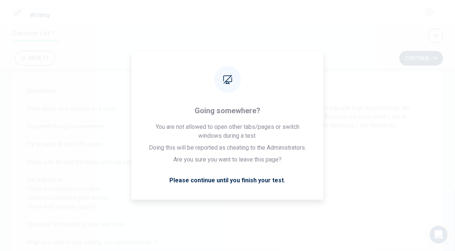
click at [294, 139] on textarea "My memorable trip is graduation trip with high school friend. We went to [GEOGR…" at bounding box center [336, 207] width 182 height 206
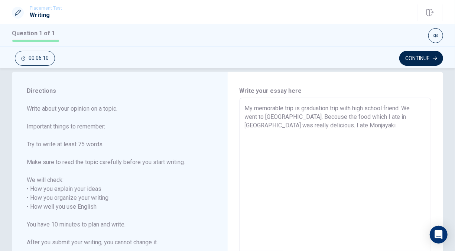
drag, startPoint x: 244, startPoint y: 107, endPoint x: 317, endPoint y: 122, distance: 74.3
click at [317, 122] on textarea "My memorable trip is graduation trip with high school friend. We went to [GEOGR…" at bounding box center [336, 207] width 182 height 206
click at [297, 148] on textarea "My memorable trip is graduation trip with high school friend. We went to [GEOGR…" at bounding box center [336, 207] width 182 height 206
click at [315, 124] on textarea "My memorable trip is graduation trip with high school friend. We went to [GEOGR…" at bounding box center [336, 207] width 182 height 206
click at [399, 126] on textarea "My memorable trip is graduation trip with high school friend. We went to [GEOGR…" at bounding box center [336, 207] width 182 height 206
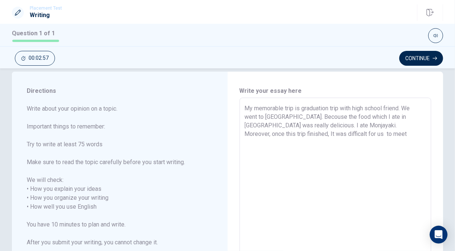
click at [281, 135] on textarea "My memorable trip is graduation trip with high school friend. We went to [GEOGR…" at bounding box center [336, 207] width 182 height 206
click at [327, 135] on textarea "My memorable trip is graduation trip with high school friend. We went to [GEOGR…" at bounding box center [336, 207] width 182 height 206
click at [254, 134] on textarea "My memorable trip is graduation trip with high school friend. We went to [GEOGR…" at bounding box center [336, 207] width 182 height 206
click at [393, 133] on textarea "My memorable trip is graduation trip with high school friend. We went to [GEOGR…" at bounding box center [336, 207] width 182 height 206
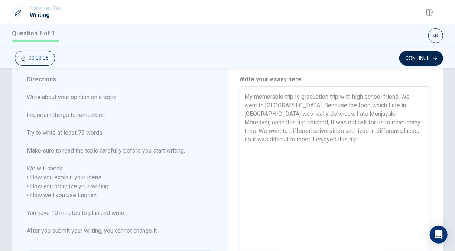
scroll to position [0, 0]
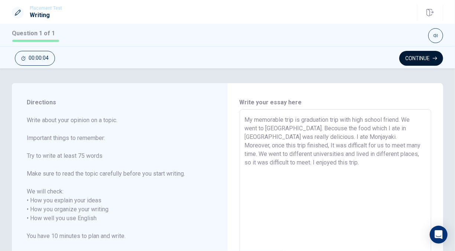
click at [416, 61] on button "Continue" at bounding box center [421, 58] width 44 height 15
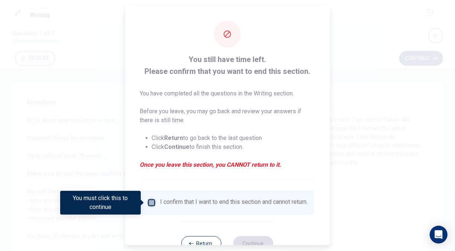
click at [153, 199] on input "You must click this to continue" at bounding box center [151, 202] width 9 height 9
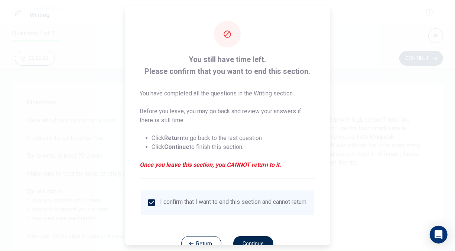
scroll to position [26, 0]
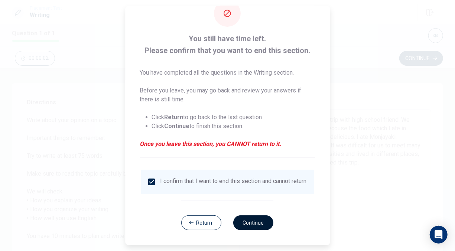
click at [246, 218] on button "Continue" at bounding box center [254, 223] width 40 height 15
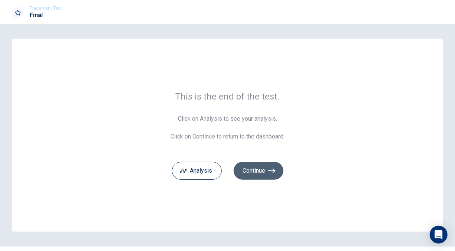
click at [252, 165] on button "Continue" at bounding box center [259, 171] width 50 height 18
